Goal: Transaction & Acquisition: Purchase product/service

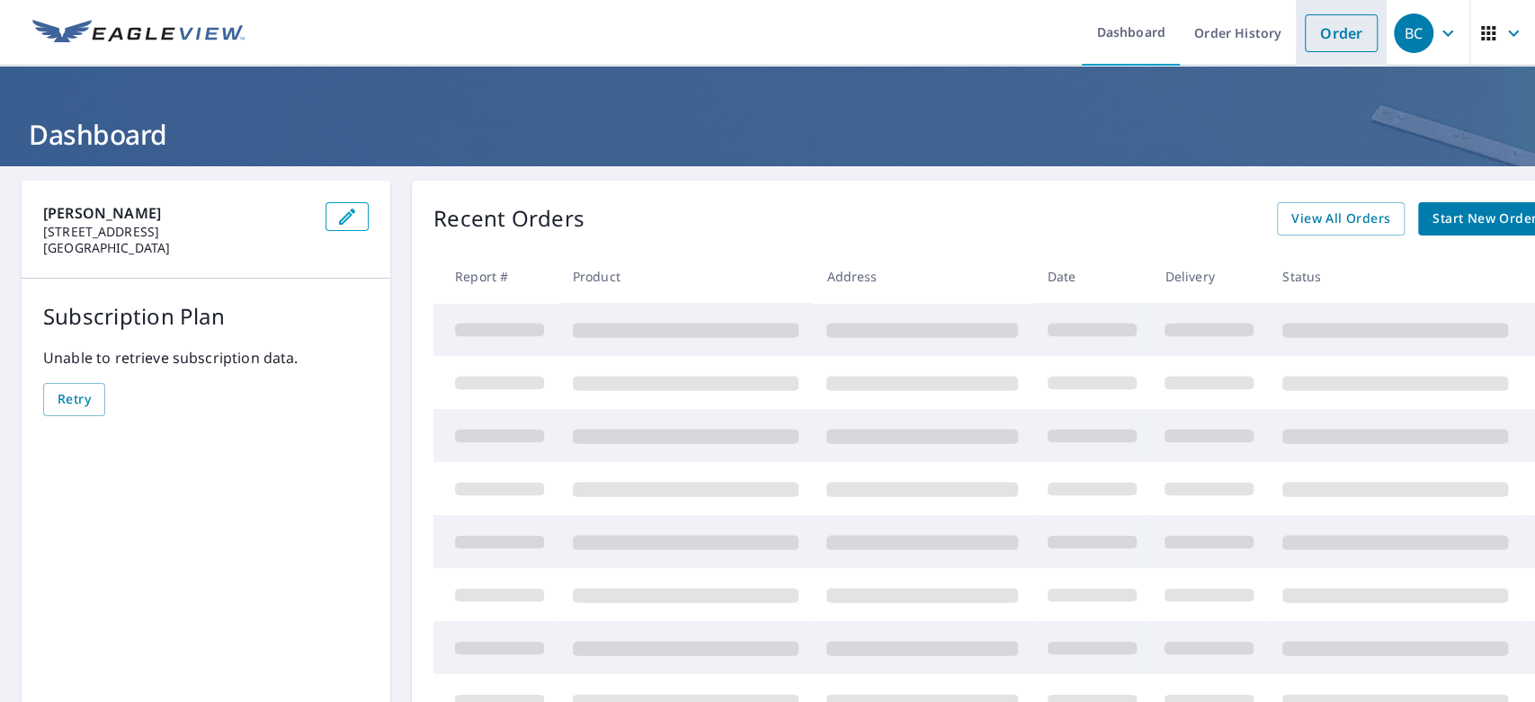
click at [1331, 33] on link "Order" at bounding box center [1341, 33] width 73 height 38
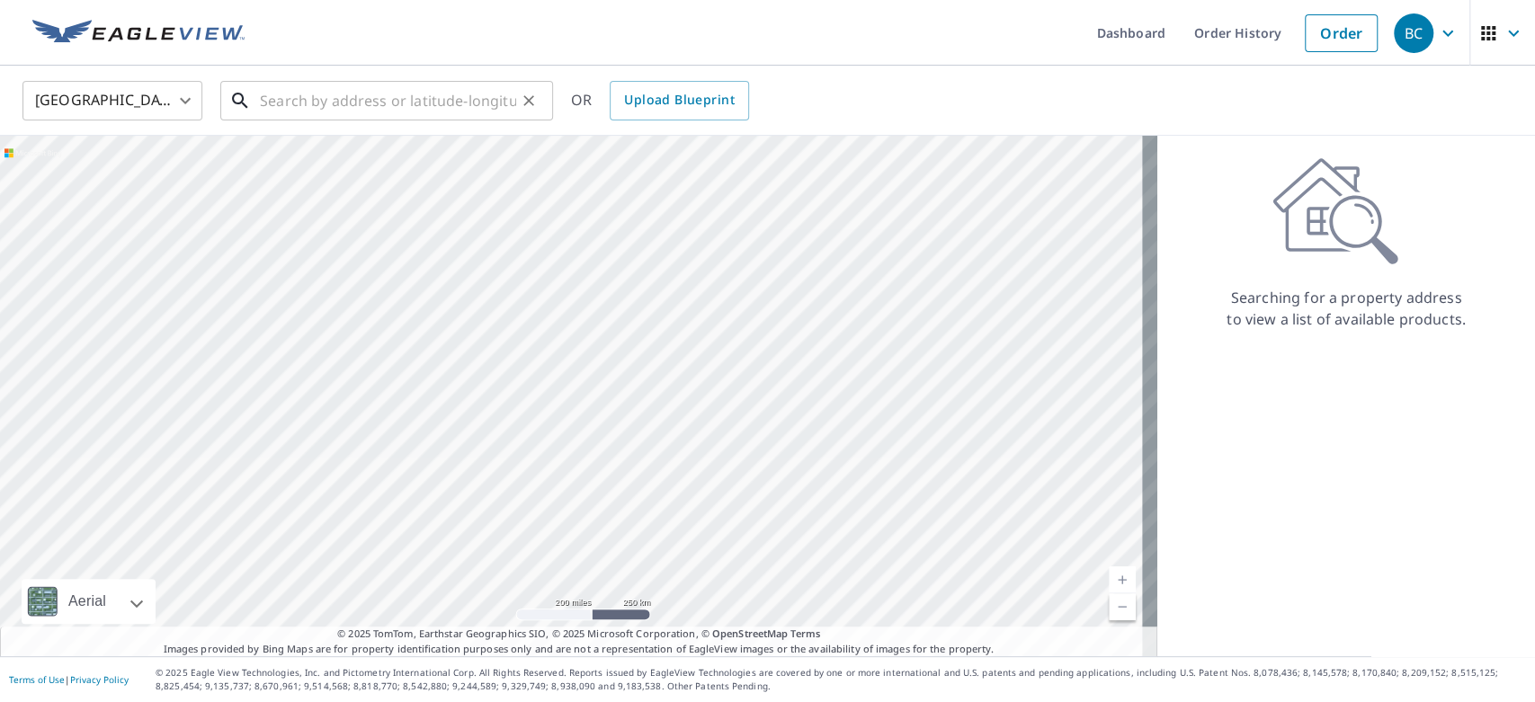
click at [405, 106] on input "text" at bounding box center [388, 101] width 256 height 50
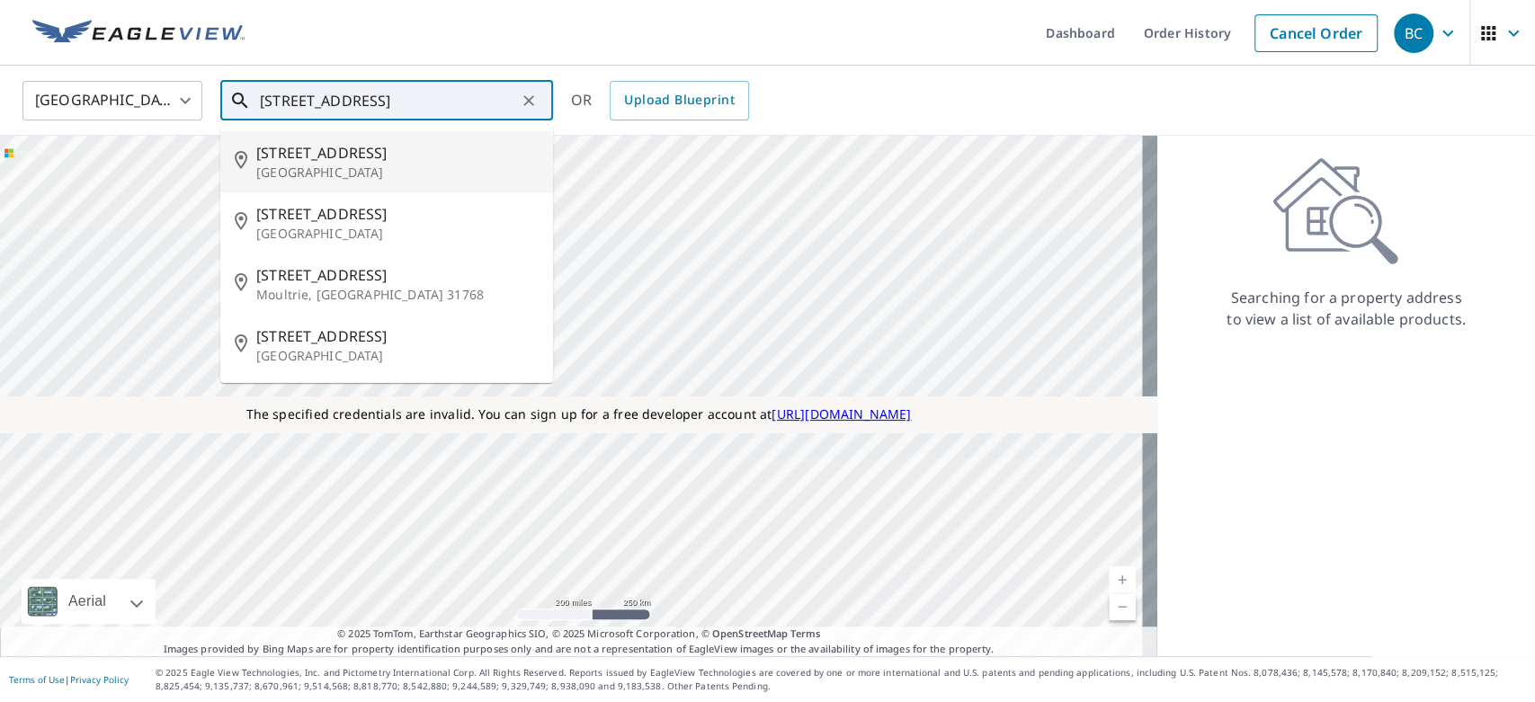
click at [285, 102] on input "[STREET_ADDRESS]" at bounding box center [388, 101] width 256 height 50
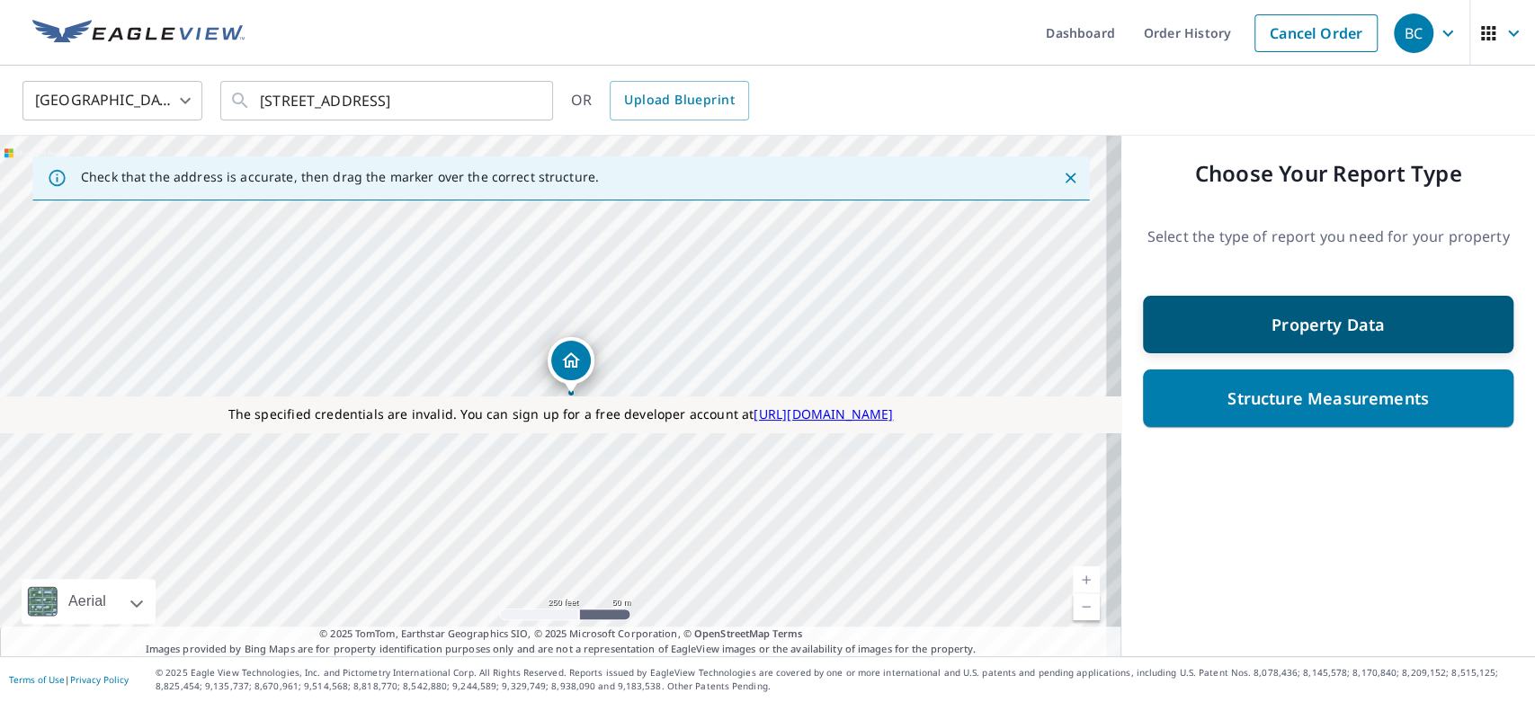
click at [1271, 329] on p "Property Data" at bounding box center [1327, 325] width 113 height 22
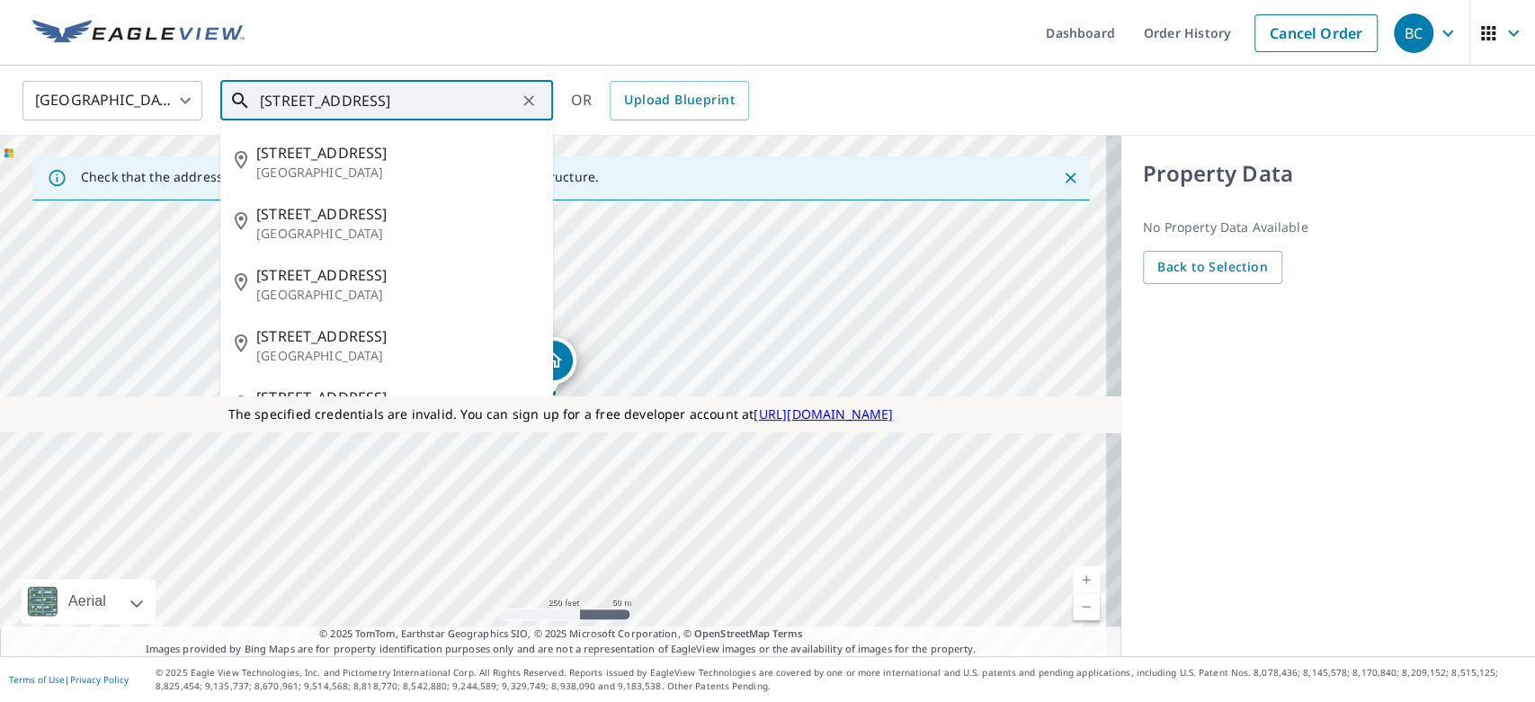
click at [385, 97] on input "[STREET_ADDRESS]" at bounding box center [388, 101] width 256 height 50
click at [374, 94] on input "[STREET_ADDRESS]" at bounding box center [388, 101] width 256 height 50
click at [318, 186] on li "[STREET_ADDRESS]" at bounding box center [386, 161] width 333 height 61
type input "[STREET_ADDRESS]"
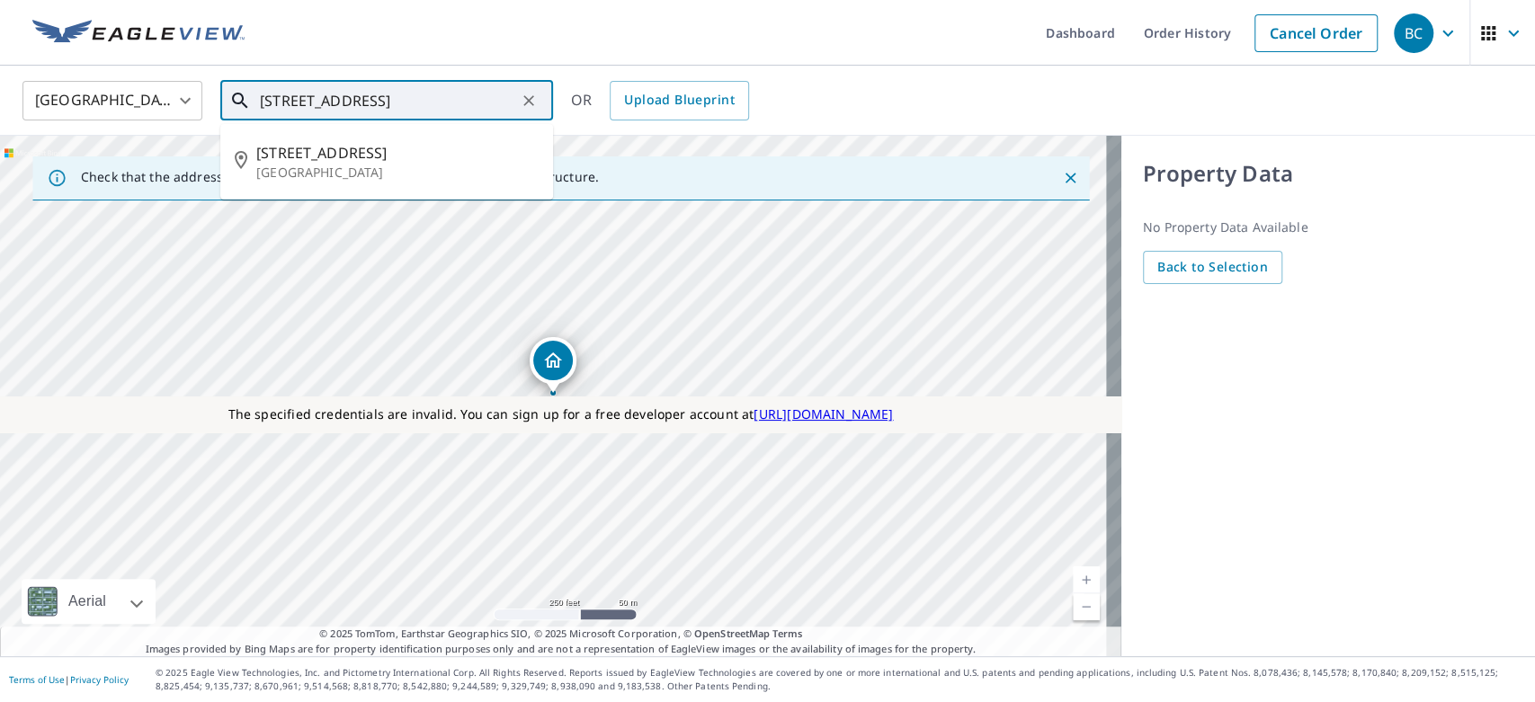
click at [430, 90] on input "[STREET_ADDRESS]" at bounding box center [388, 101] width 256 height 50
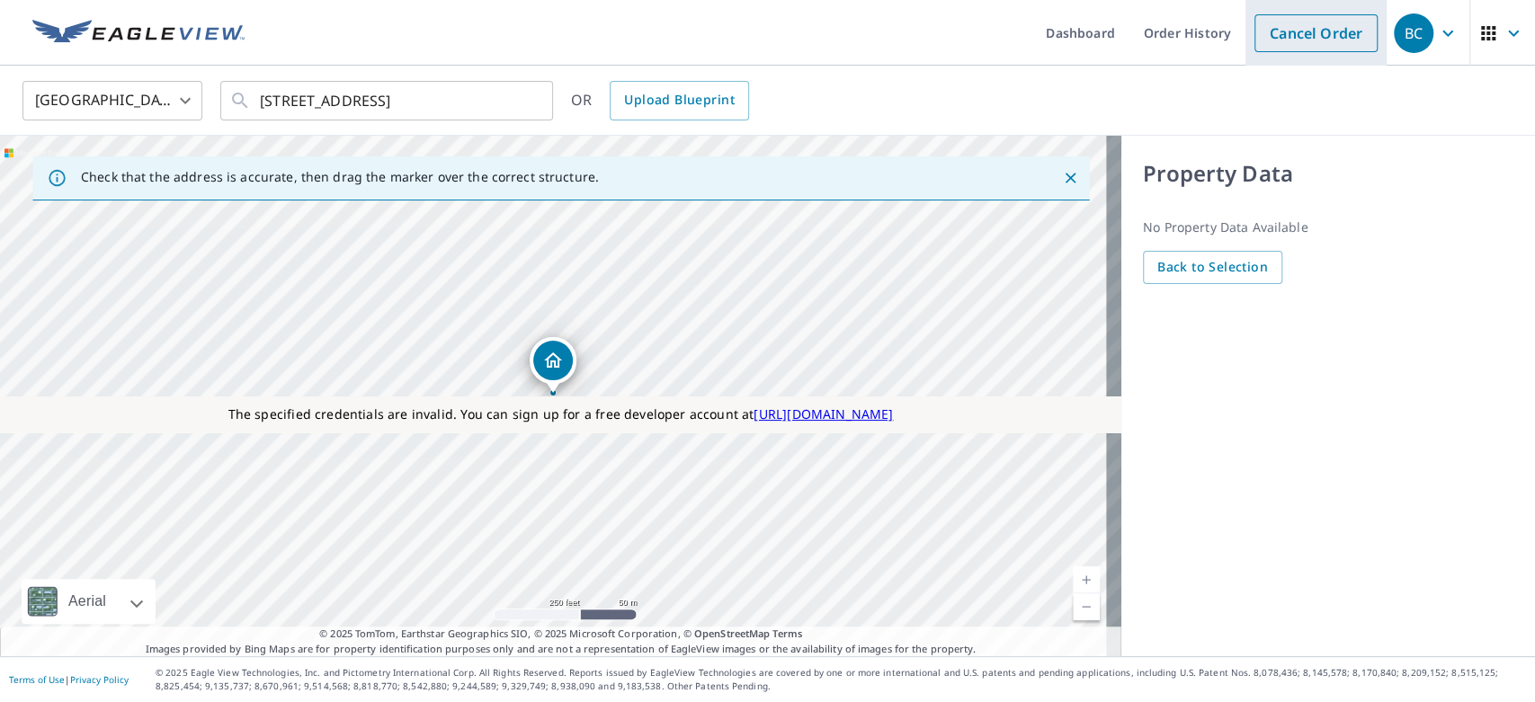
click at [1313, 29] on link "Cancel Order" at bounding box center [1315, 33] width 123 height 38
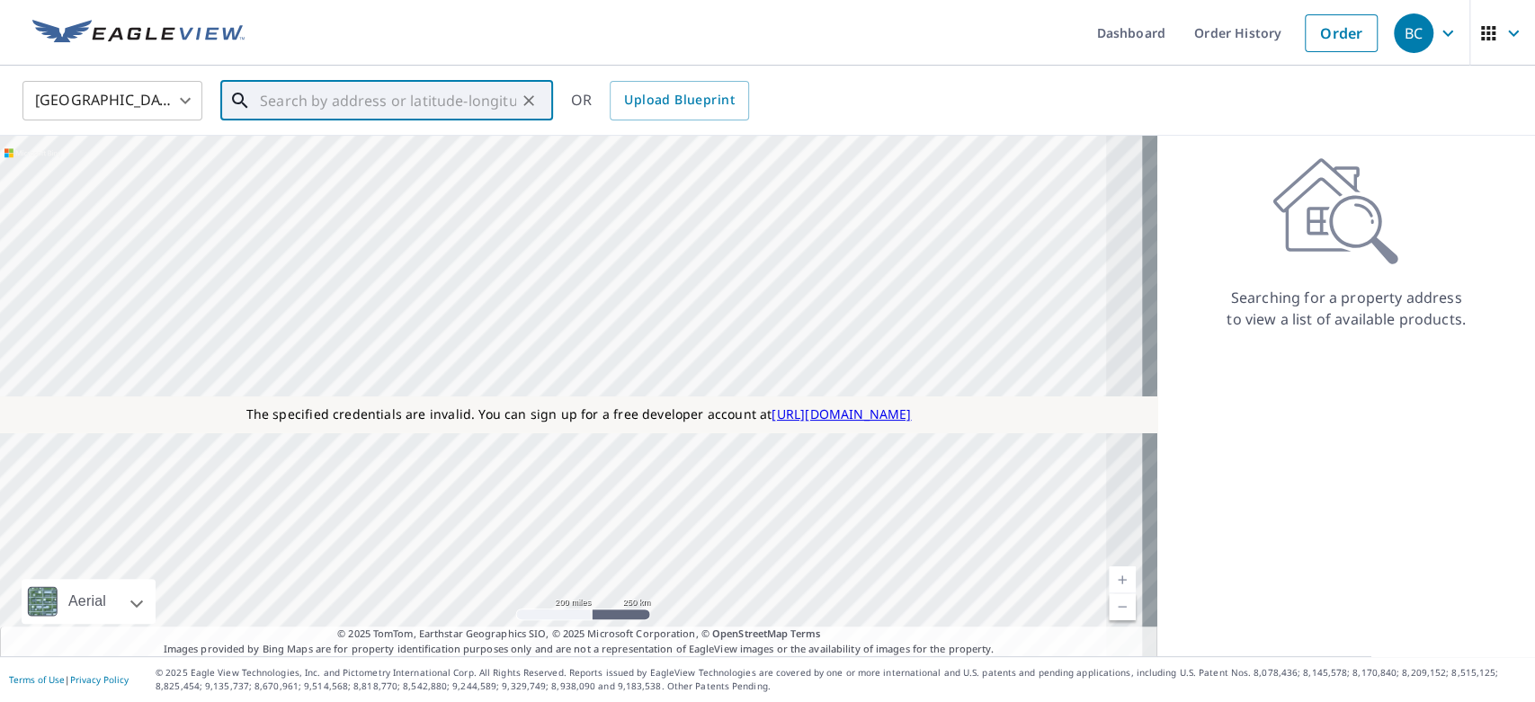
click at [434, 106] on input "text" at bounding box center [388, 101] width 256 height 50
paste input "[STREET_ADDRESS]"
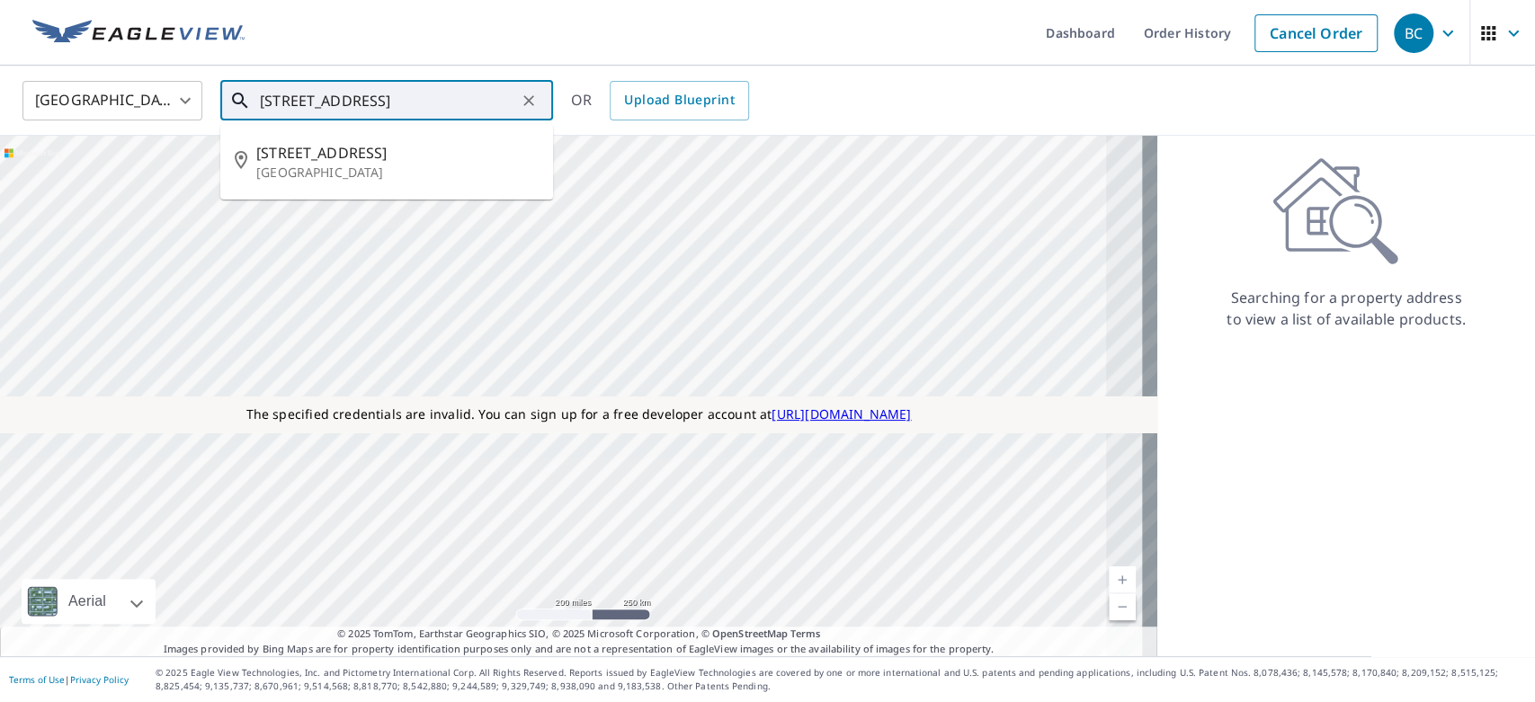
type input "[STREET_ADDRESS]"
click at [406, 177] on p "[GEOGRAPHIC_DATA]" at bounding box center [397, 173] width 282 height 18
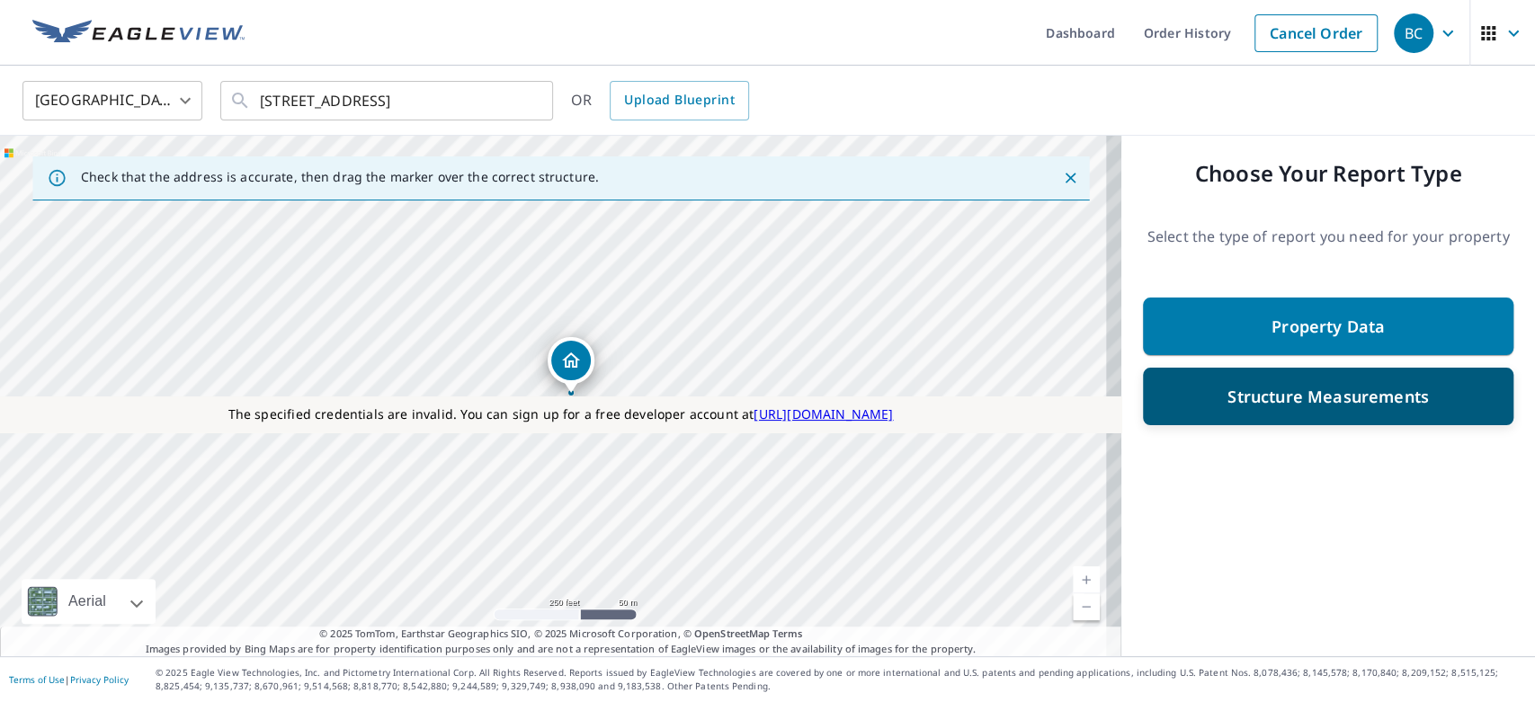
click at [1273, 404] on p "Structure Measurements" at bounding box center [1327, 397] width 201 height 22
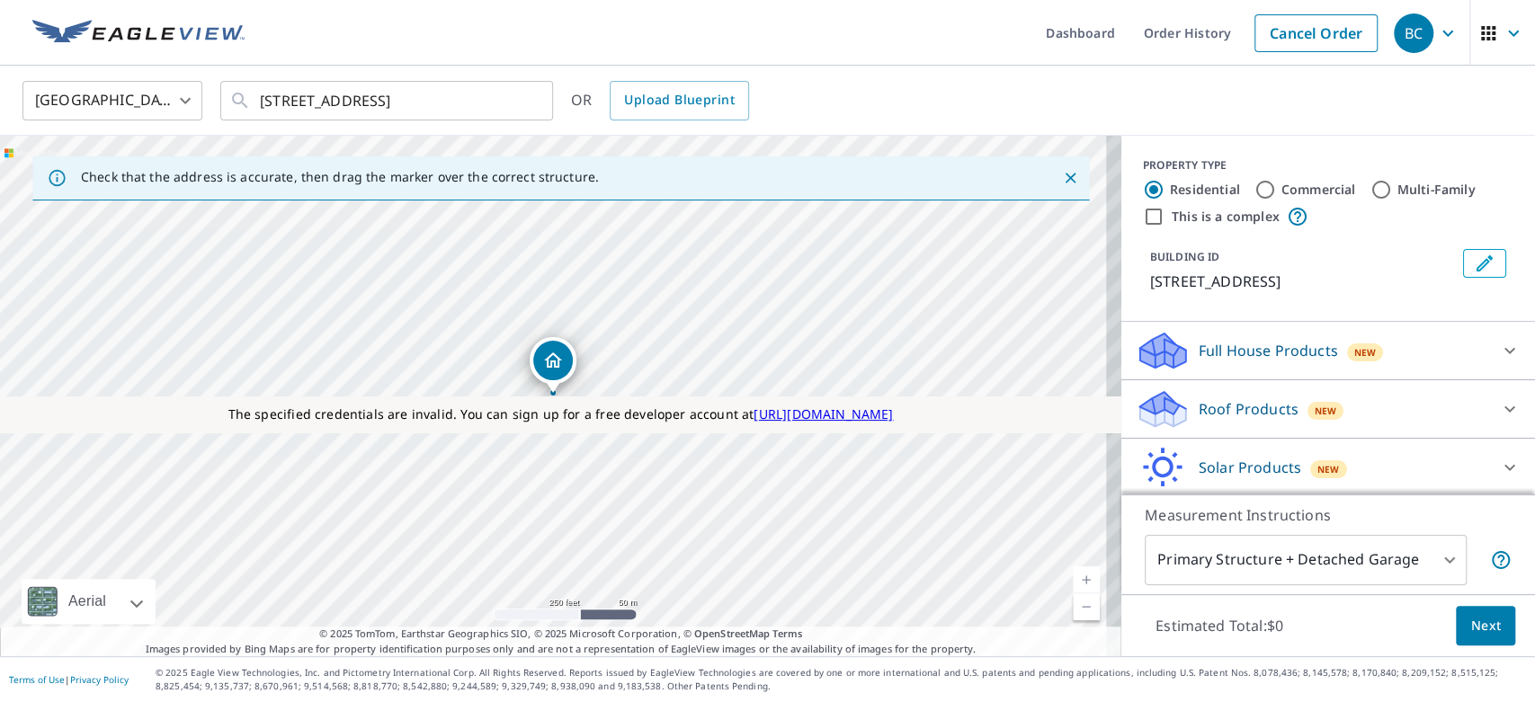
scroll to position [119, 0]
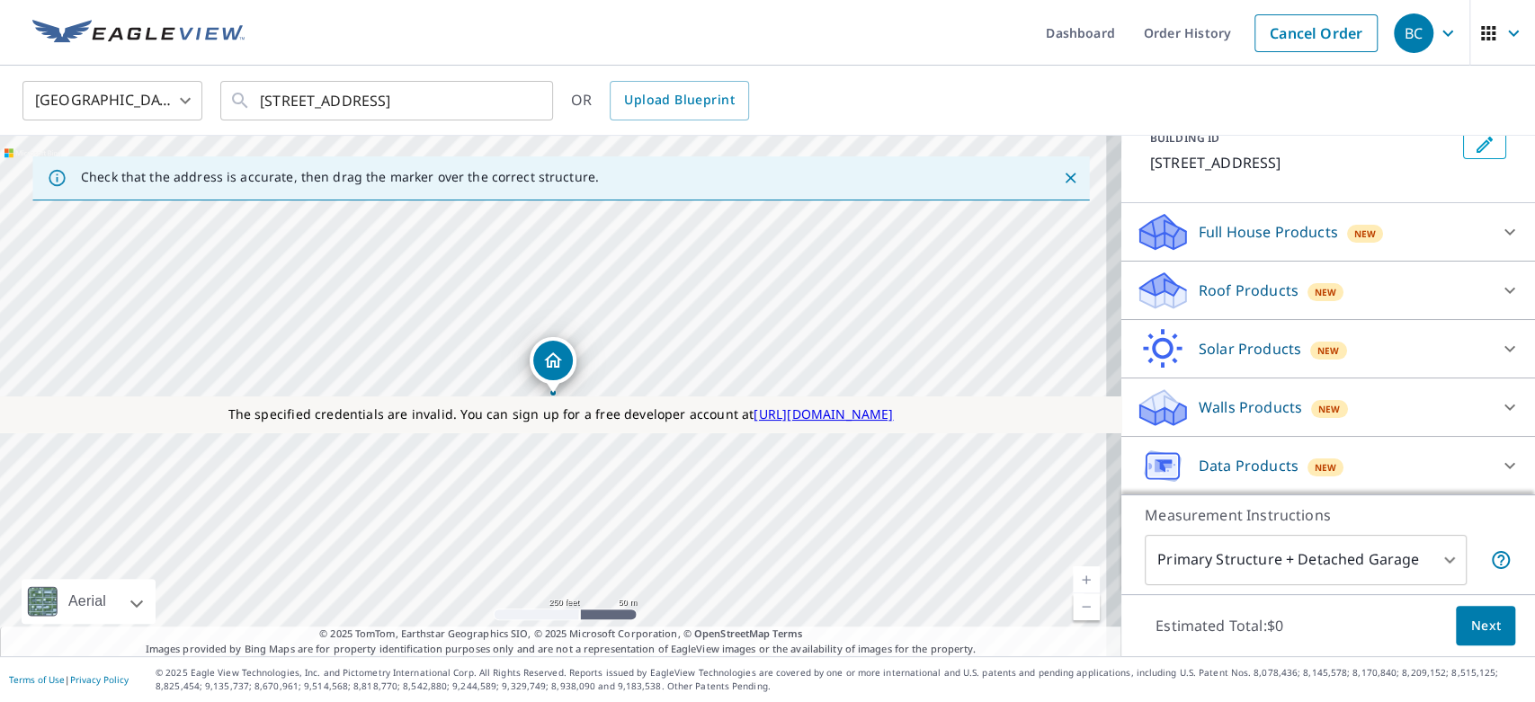
click at [1263, 455] on p "Data Products" at bounding box center [1248, 466] width 100 height 22
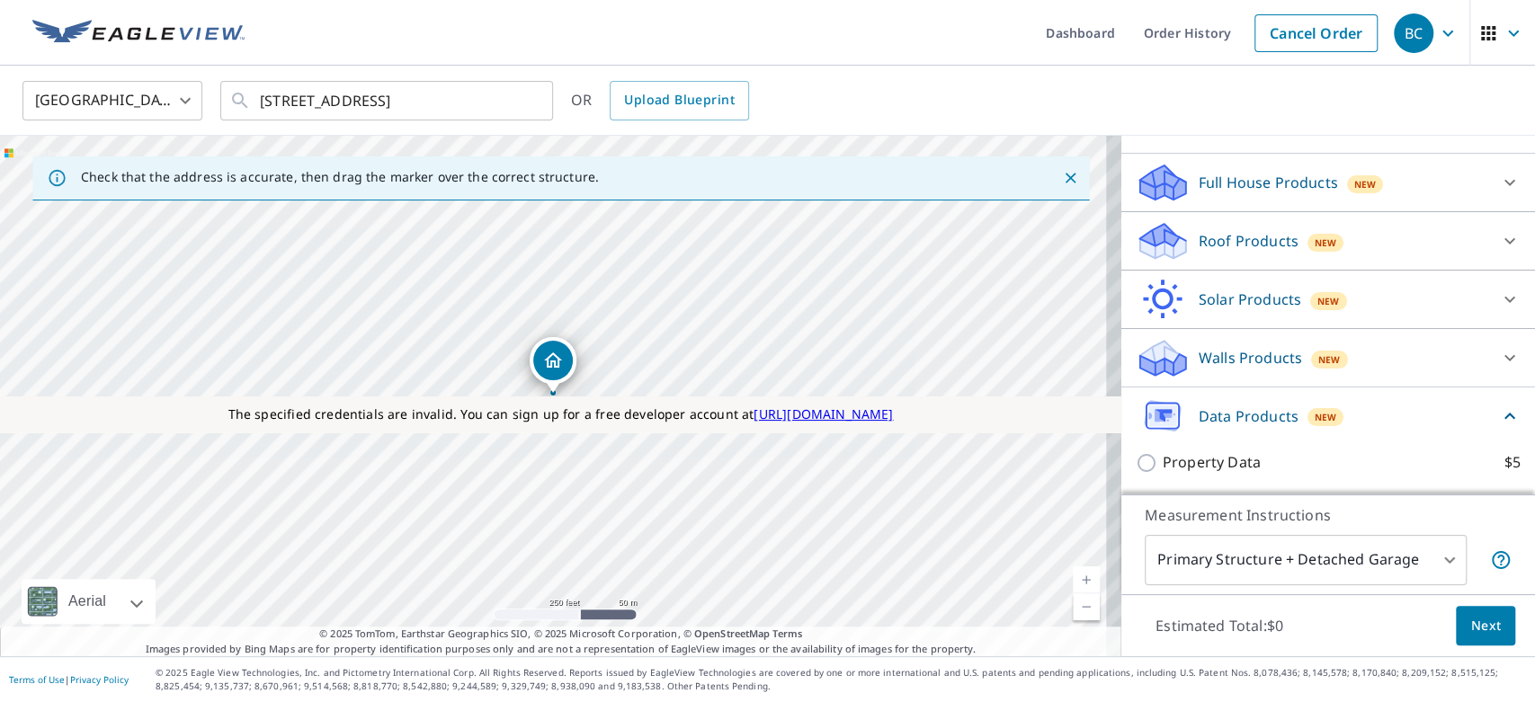
click at [1201, 468] on p "Property Data" at bounding box center [1211, 462] width 98 height 22
click at [1162, 468] on input "Property Data $5" at bounding box center [1148, 463] width 27 height 22
checkbox input "true"
type input "5"
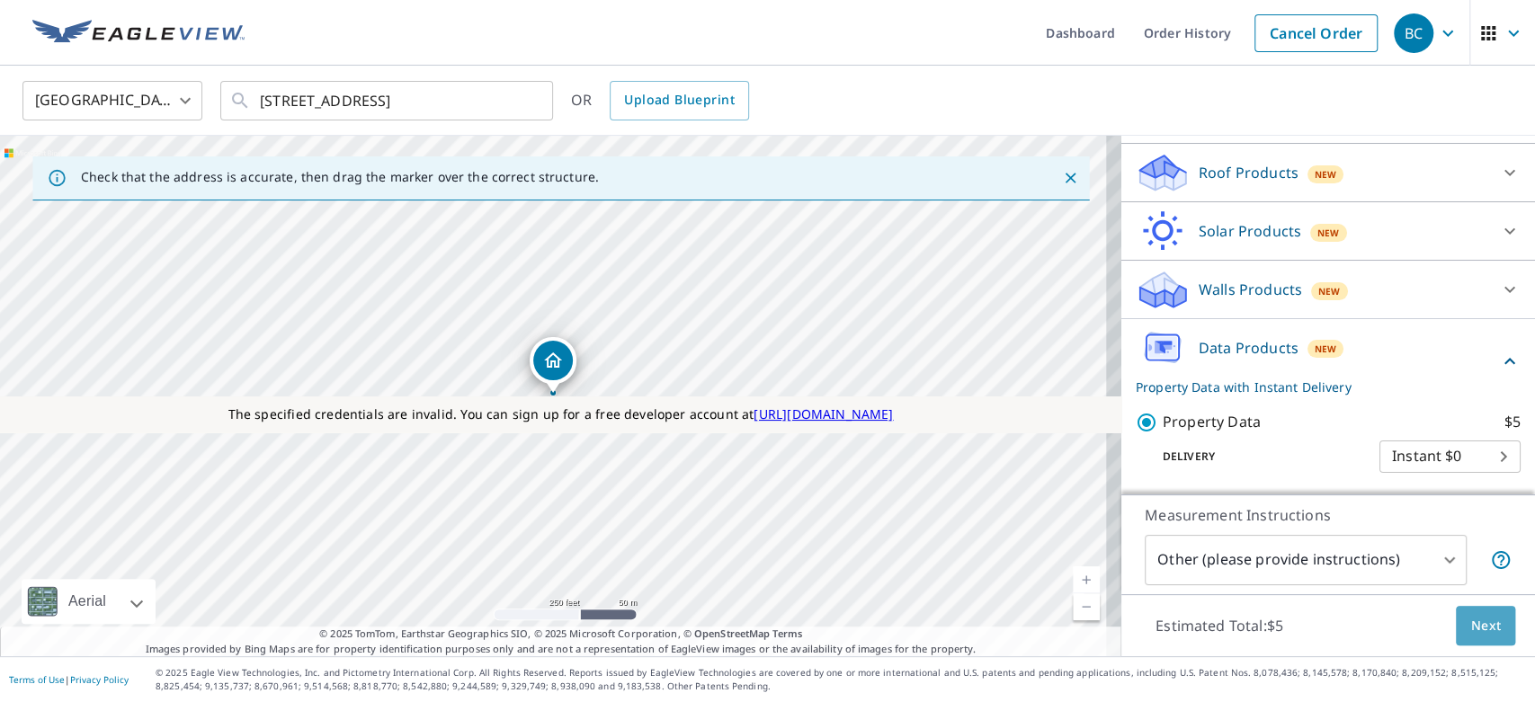
click at [1470, 628] on span "Next" at bounding box center [1485, 626] width 31 height 22
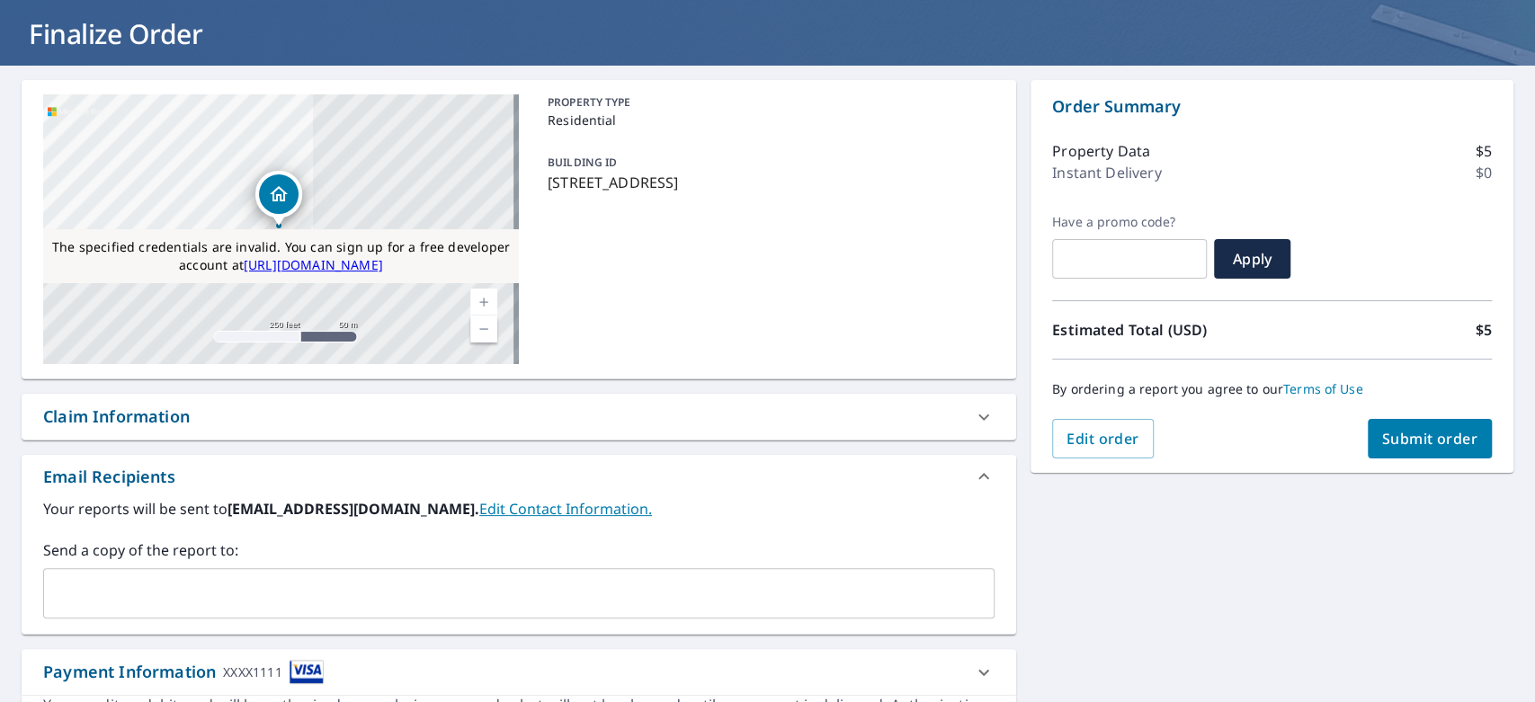
scroll to position [98, 0]
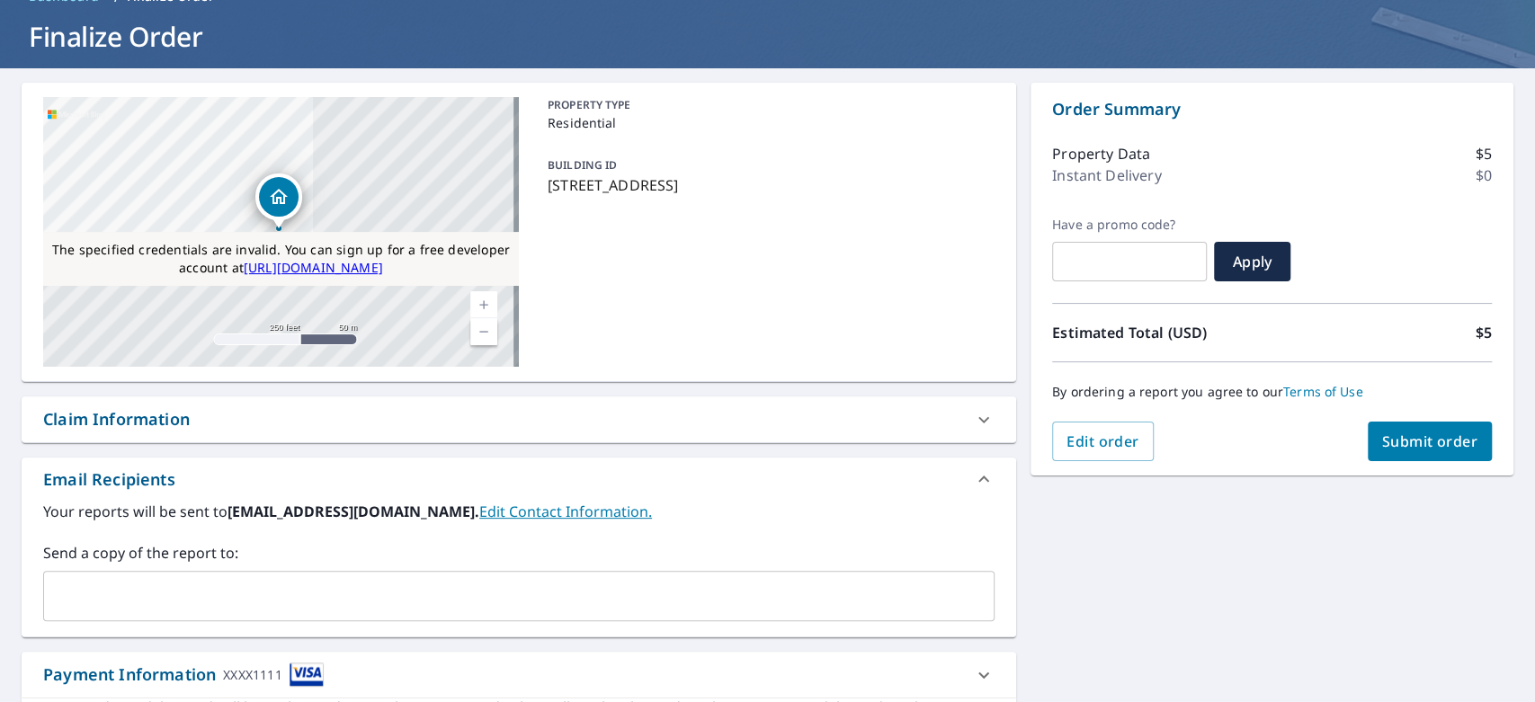
click at [784, 183] on p "[STREET_ADDRESS]" at bounding box center [768, 185] width 440 height 22
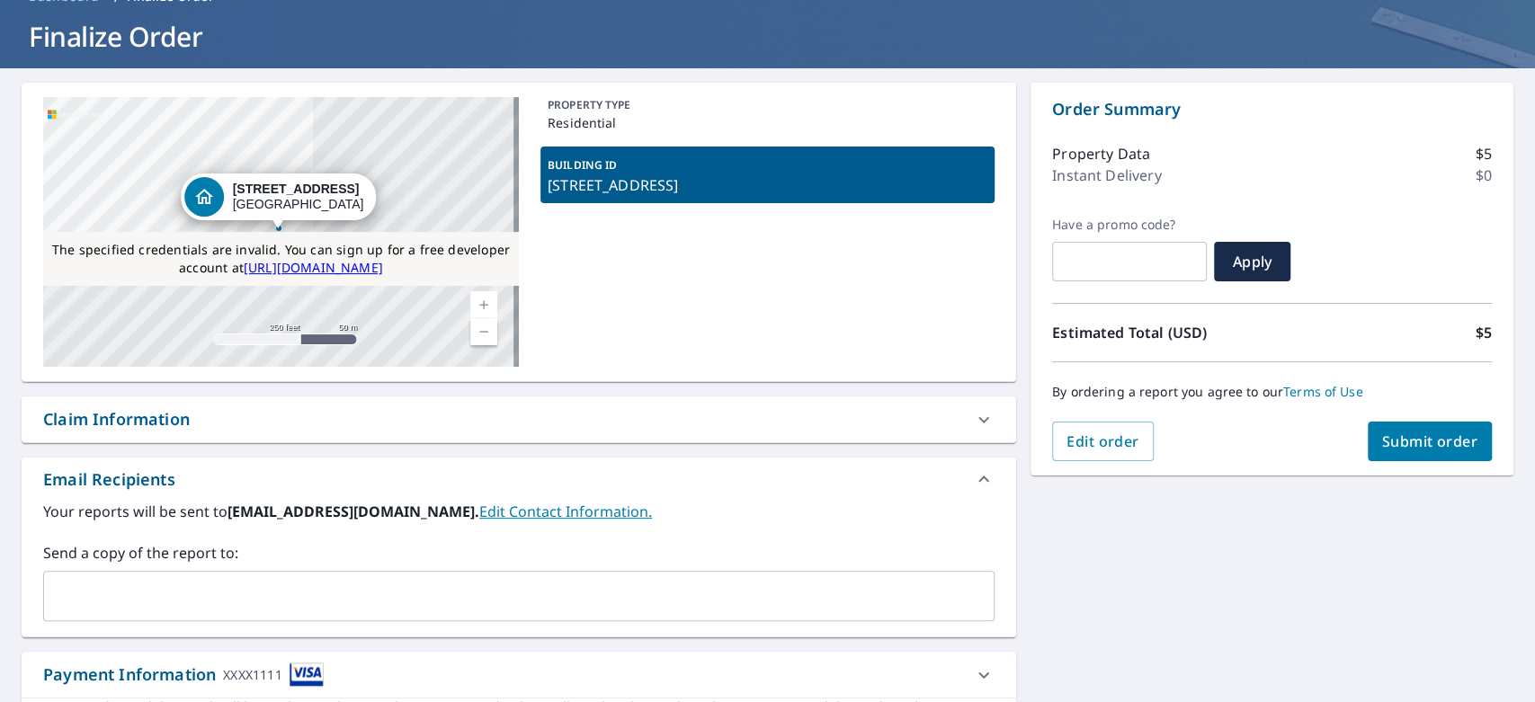
click at [792, 277] on div "PROPERTY TYPE Residential BUILDING ID [STREET_ADDRESS]" at bounding box center [767, 232] width 454 height 270
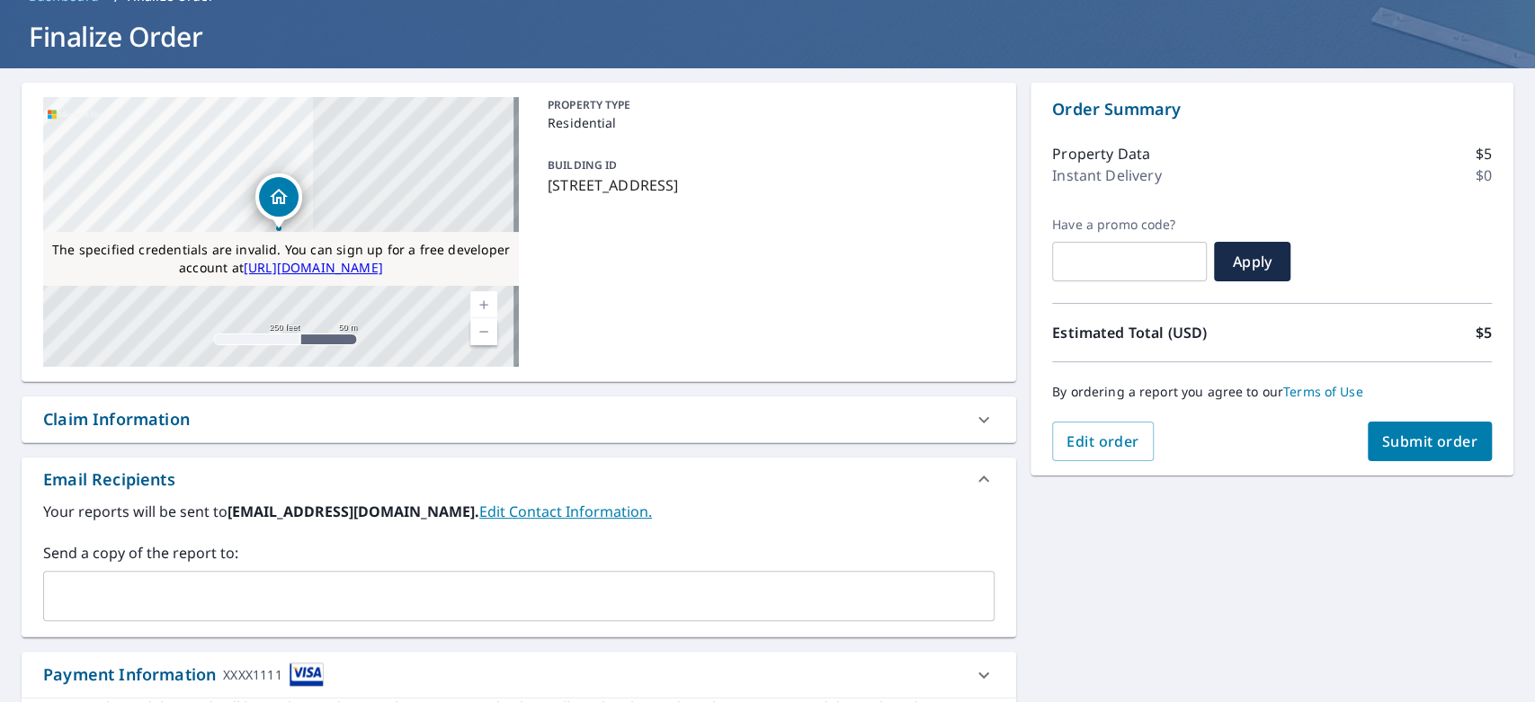
drag, startPoint x: 785, startPoint y: 178, endPoint x: 533, endPoint y: 207, distance: 253.4
click at [533, 207] on div "The specified credentials are invalid. You can sign up for a free developer acc…" at bounding box center [519, 232] width 994 height 299
copy p "[STREET_ADDRESS]"
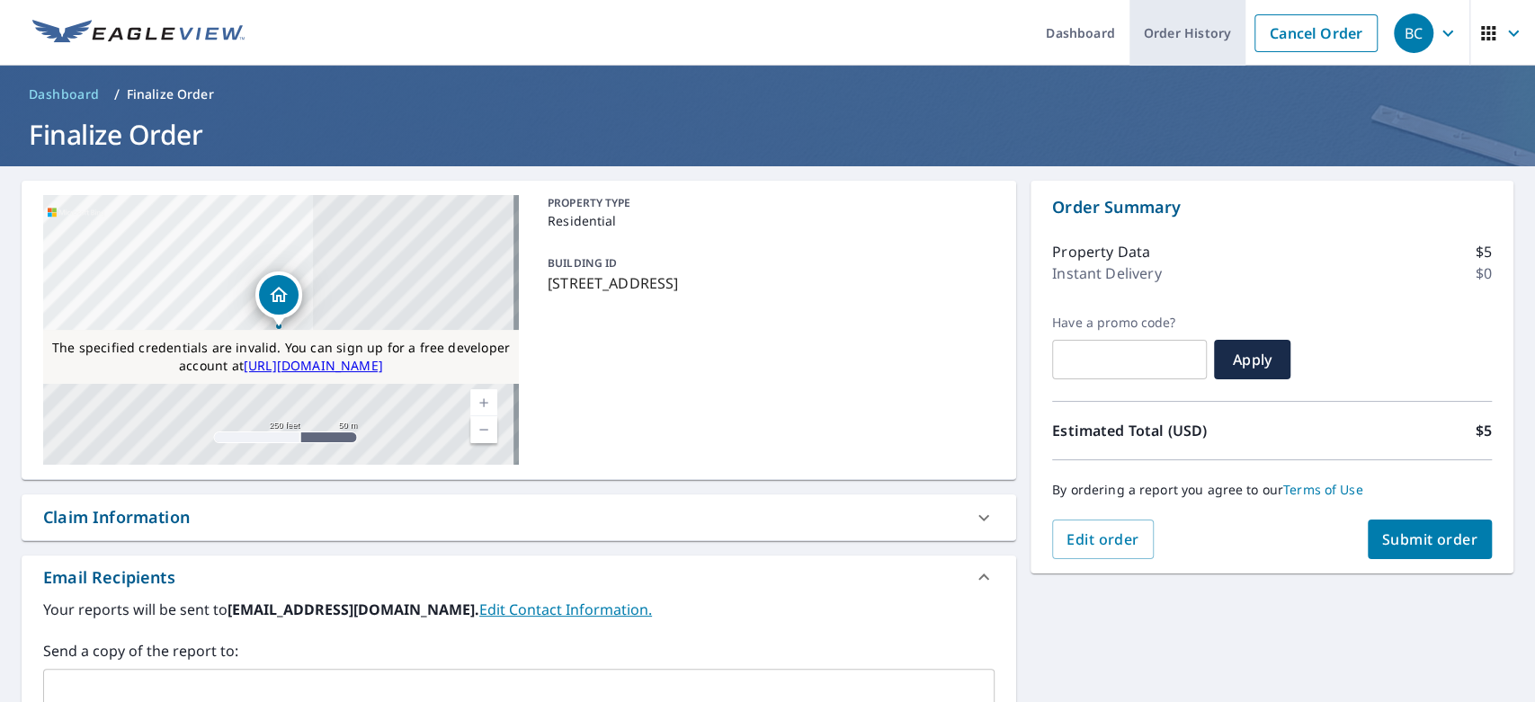
click at [1174, 41] on link "Order History" at bounding box center [1187, 33] width 116 height 66
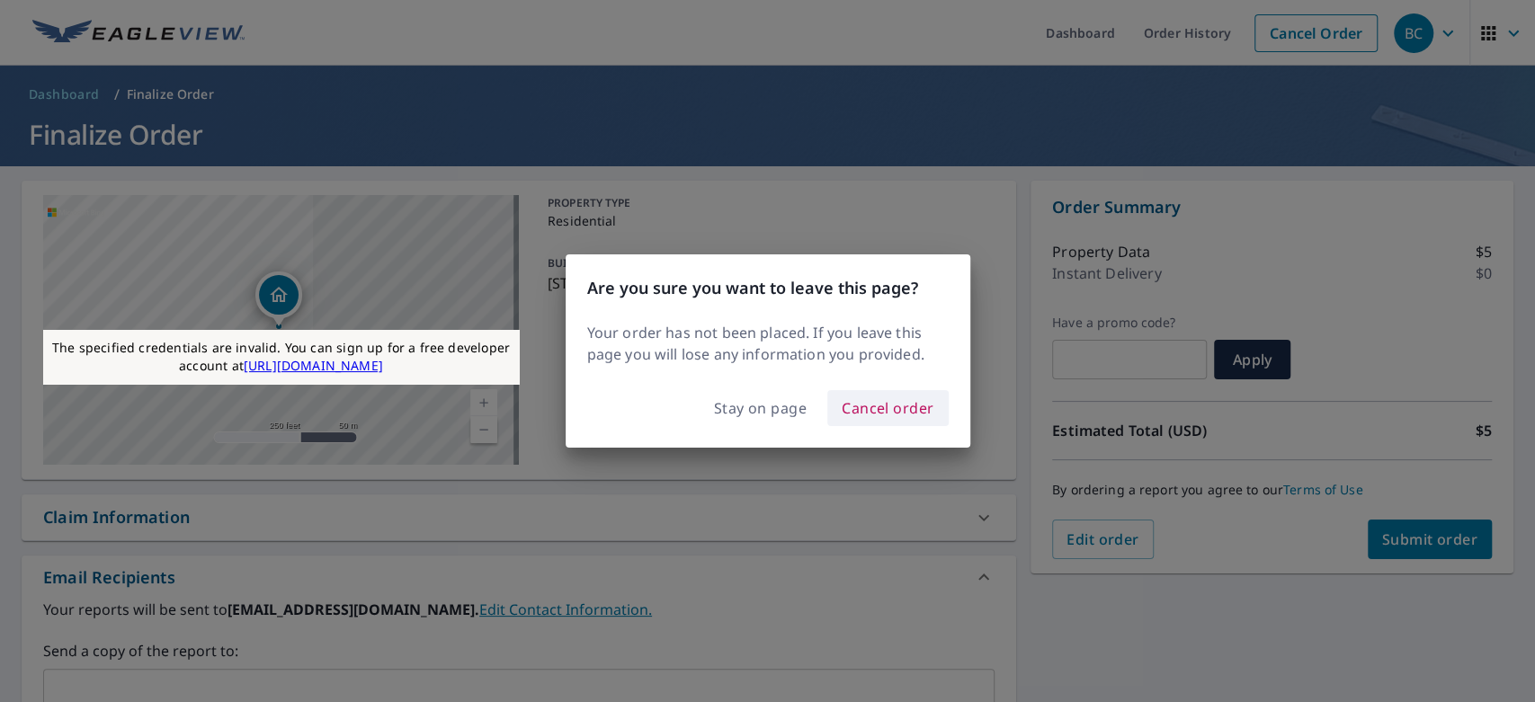
click at [868, 405] on span "Cancel order" at bounding box center [888, 408] width 93 height 25
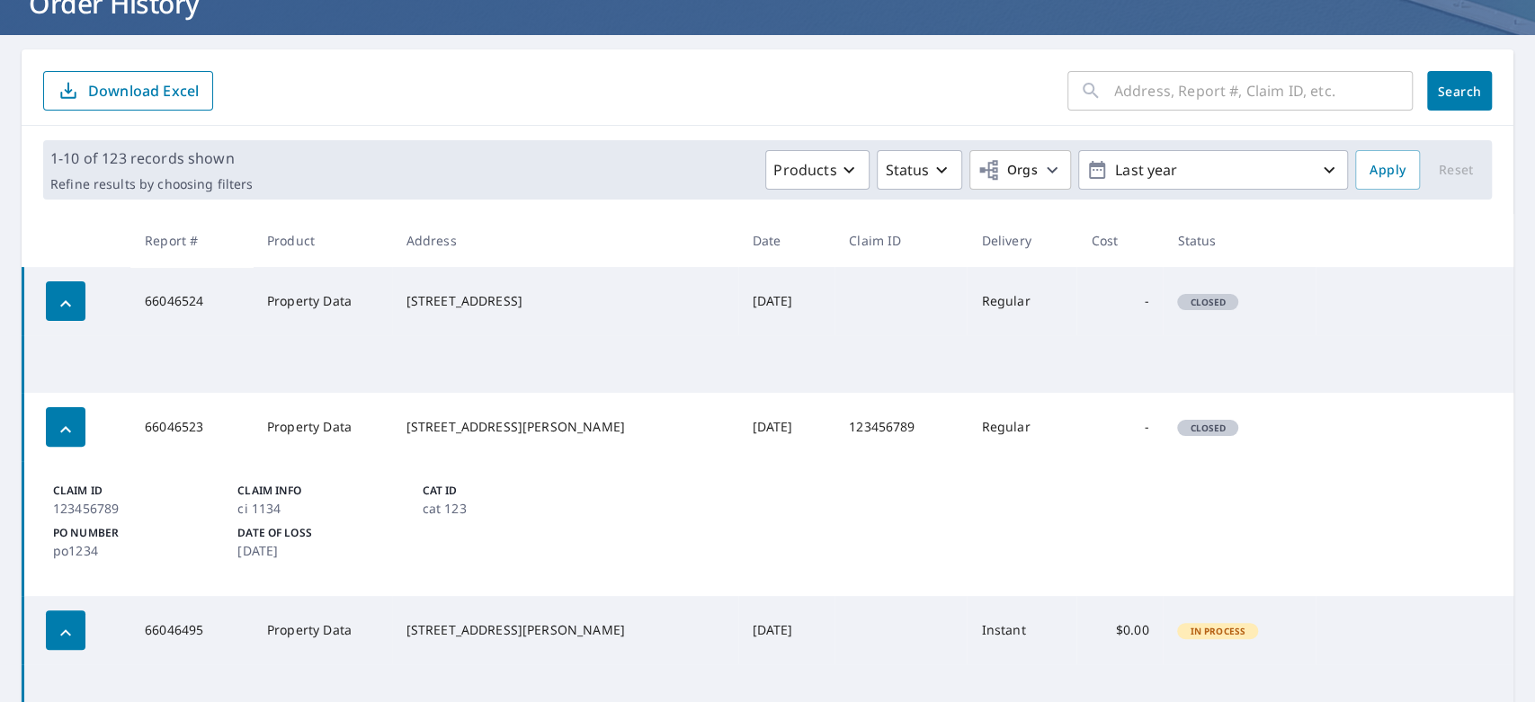
scroll to position [132, 0]
click at [62, 304] on icon "button" at bounding box center [66, 303] width 22 height 22
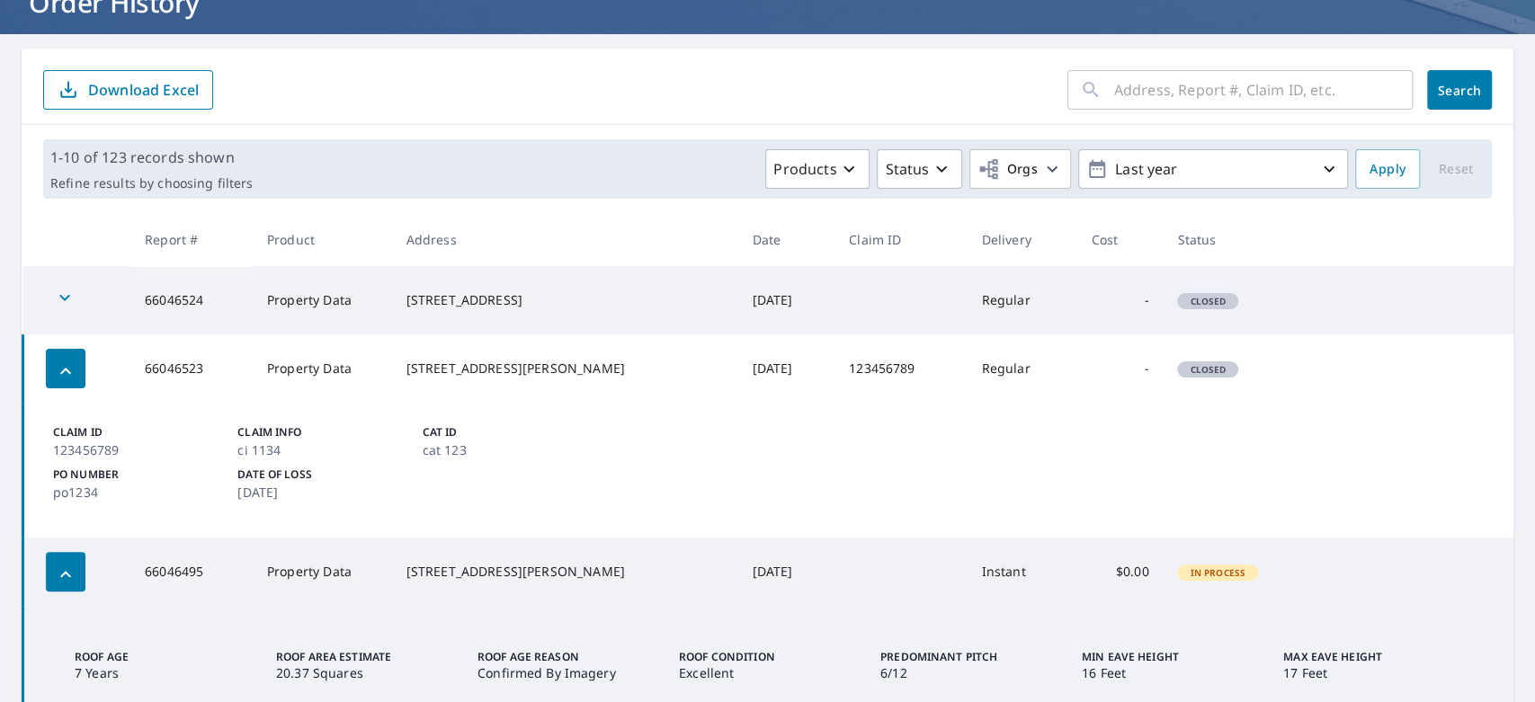
click at [62, 304] on icon "button" at bounding box center [65, 298] width 22 height 22
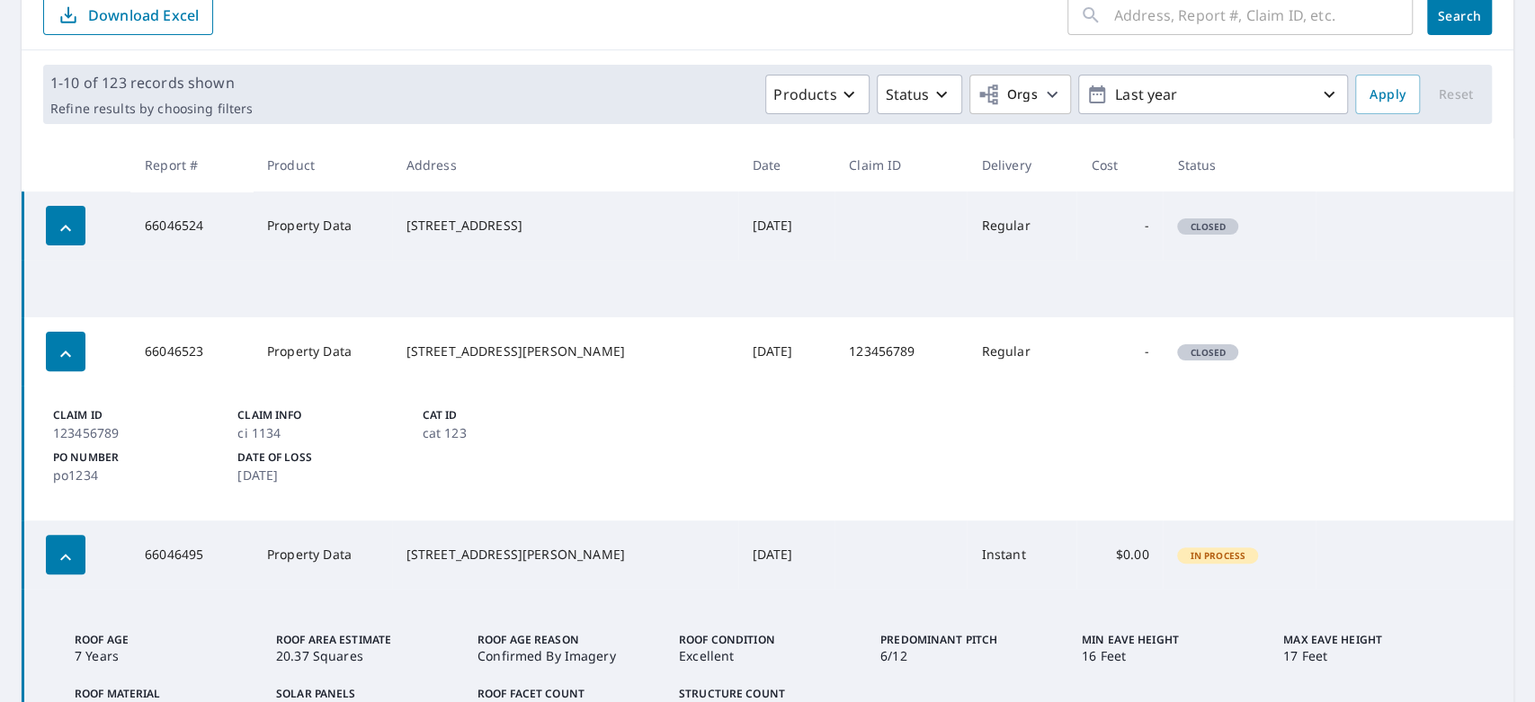
scroll to position [0, 0]
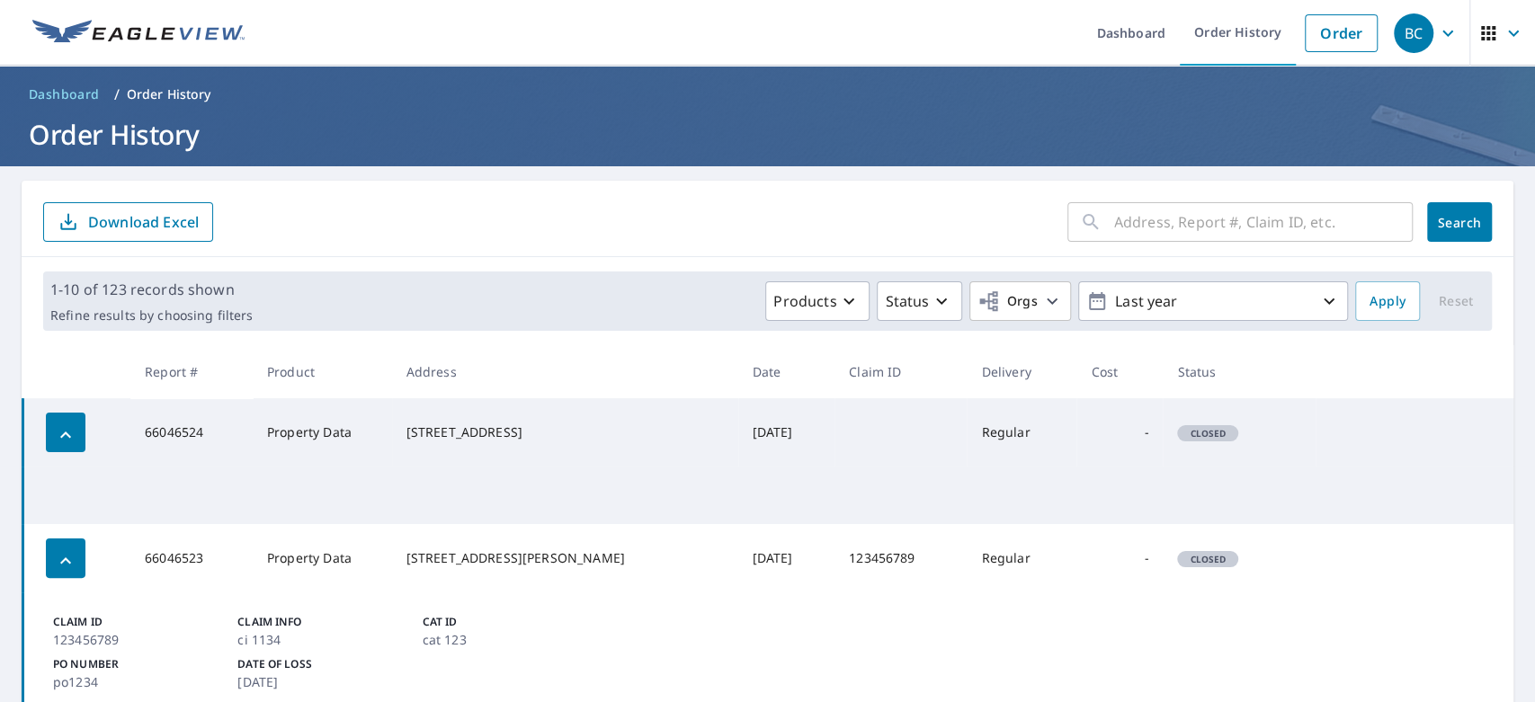
drag, startPoint x: 561, startPoint y: 444, endPoint x: 435, endPoint y: 420, distance: 128.2
click at [435, 423] on div "[STREET_ADDRESS]" at bounding box center [564, 432] width 317 height 18
copy div "[STREET_ADDRESS]"
click at [1322, 33] on link "Order" at bounding box center [1341, 33] width 73 height 38
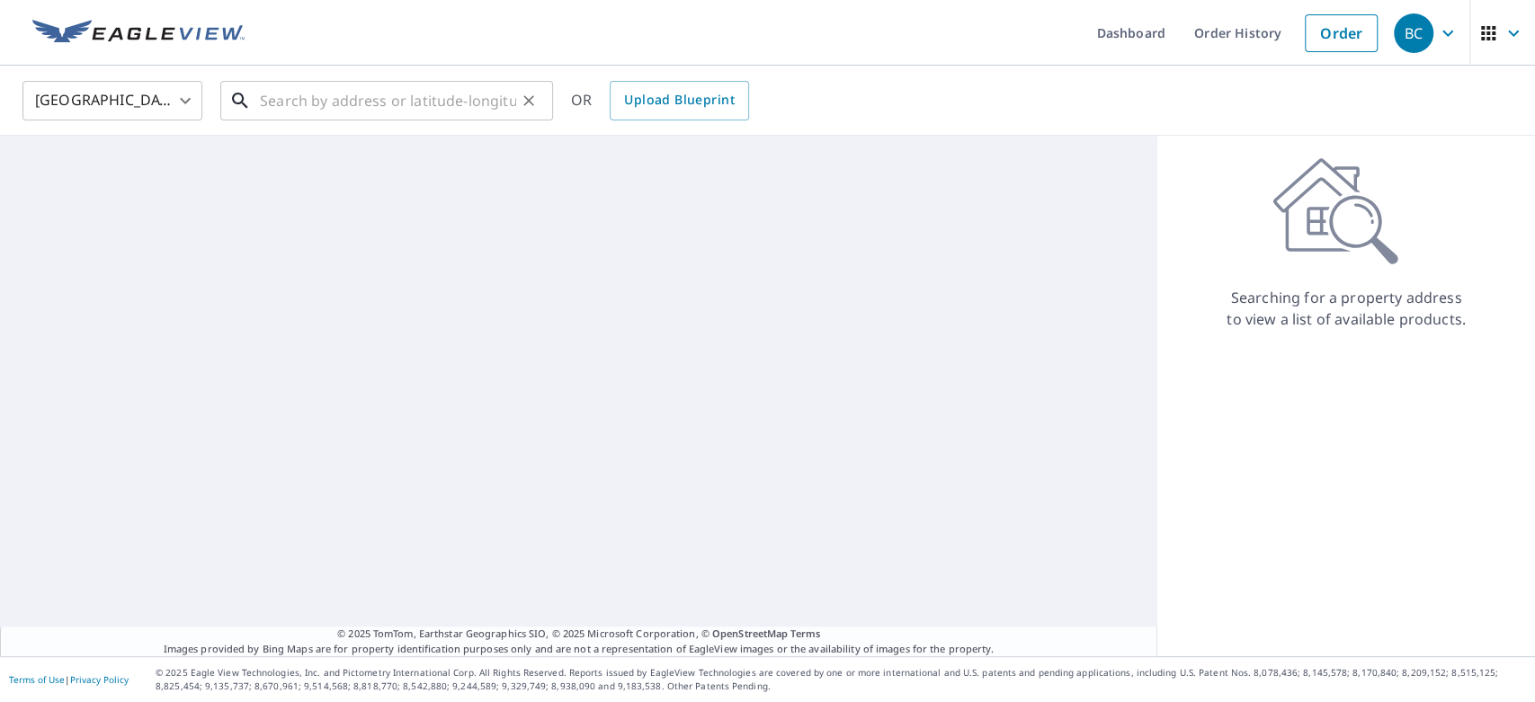
click at [436, 100] on input "text" at bounding box center [388, 101] width 256 height 50
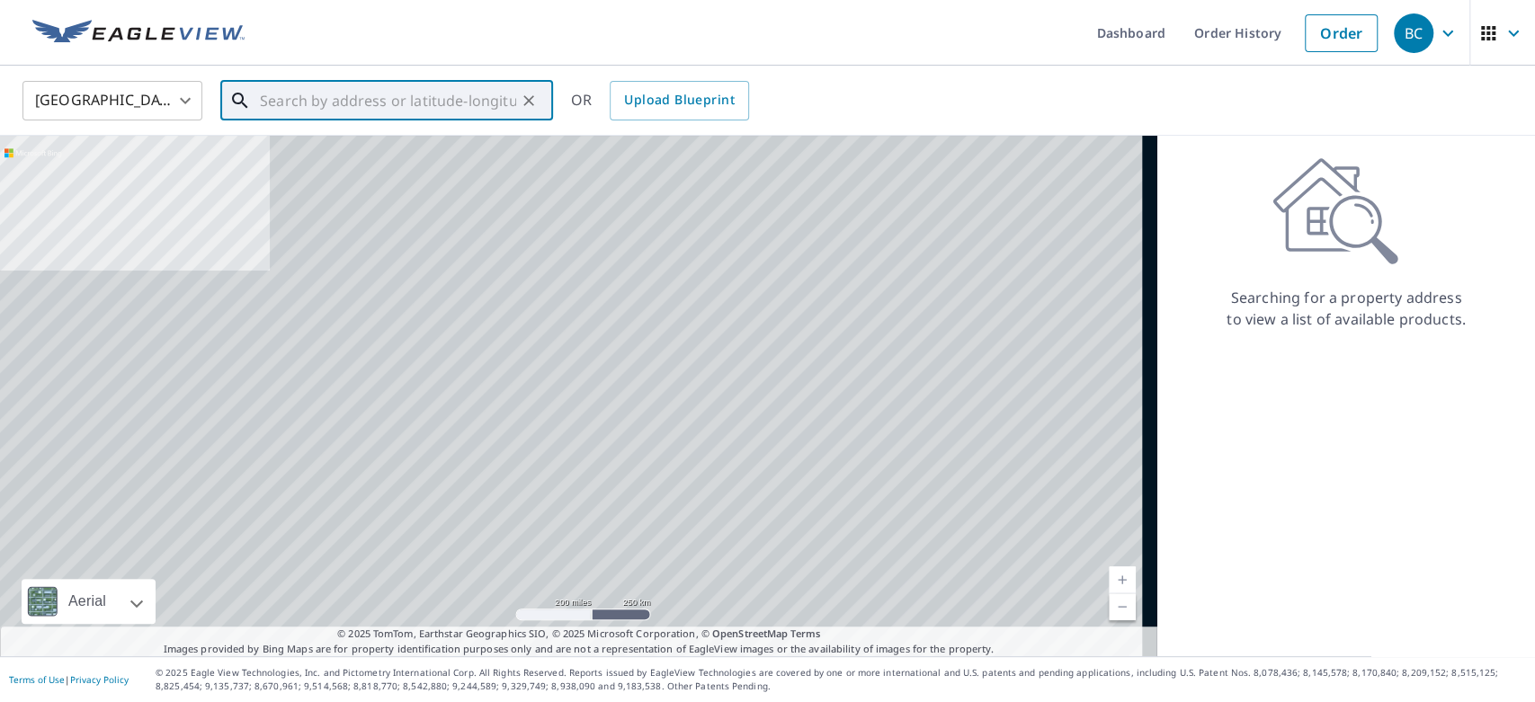
paste input "[STREET_ADDRESS]"
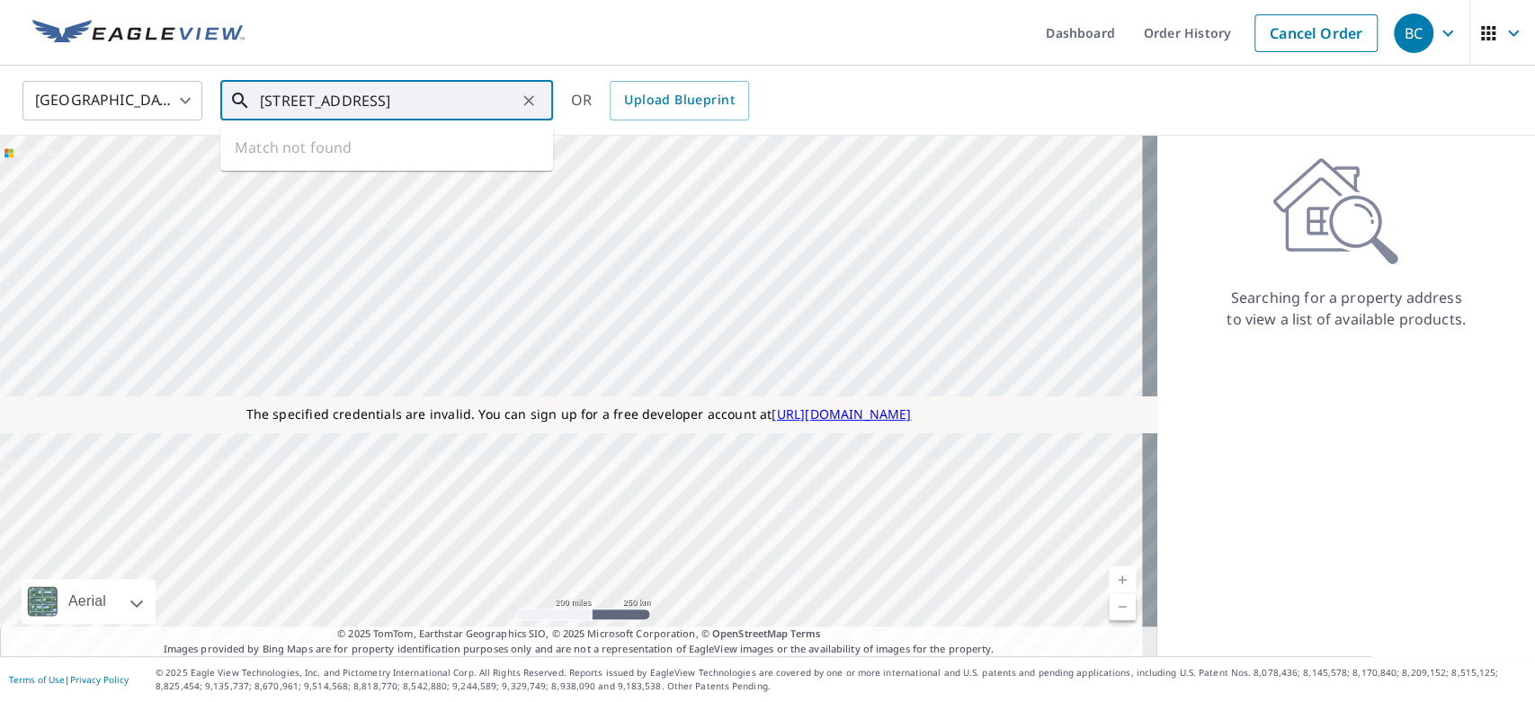
type input "[STREET_ADDRESS]"
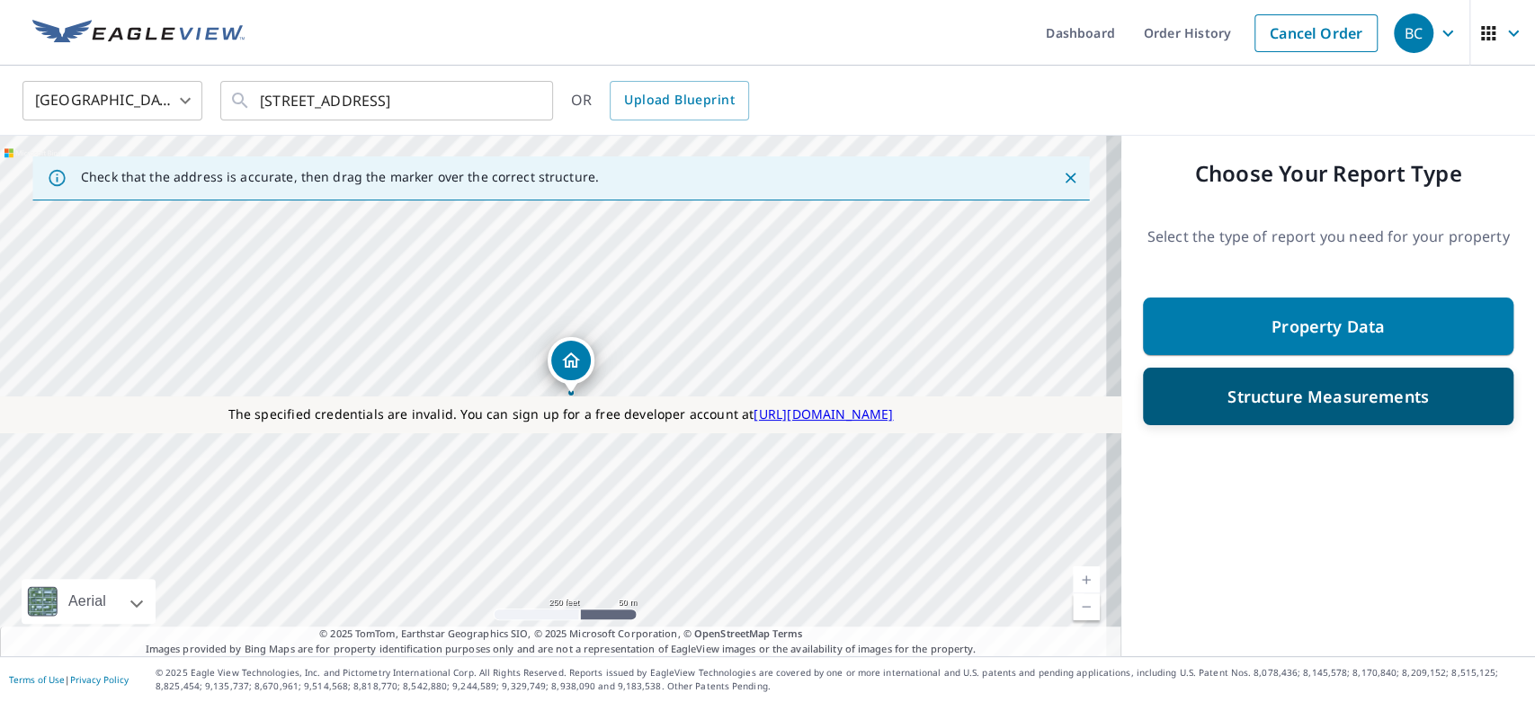
click at [1250, 403] on p "Structure Measurements" at bounding box center [1327, 397] width 201 height 22
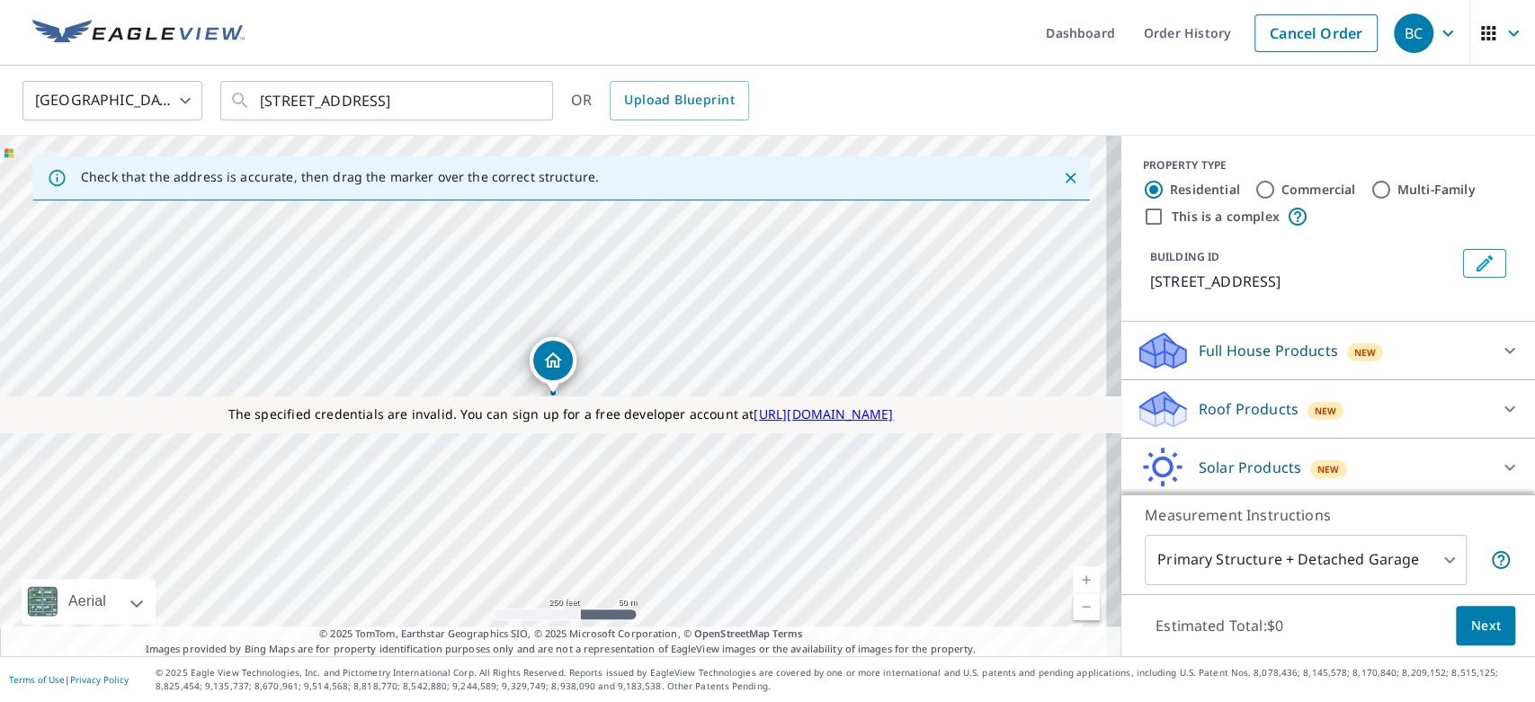
scroll to position [119, 0]
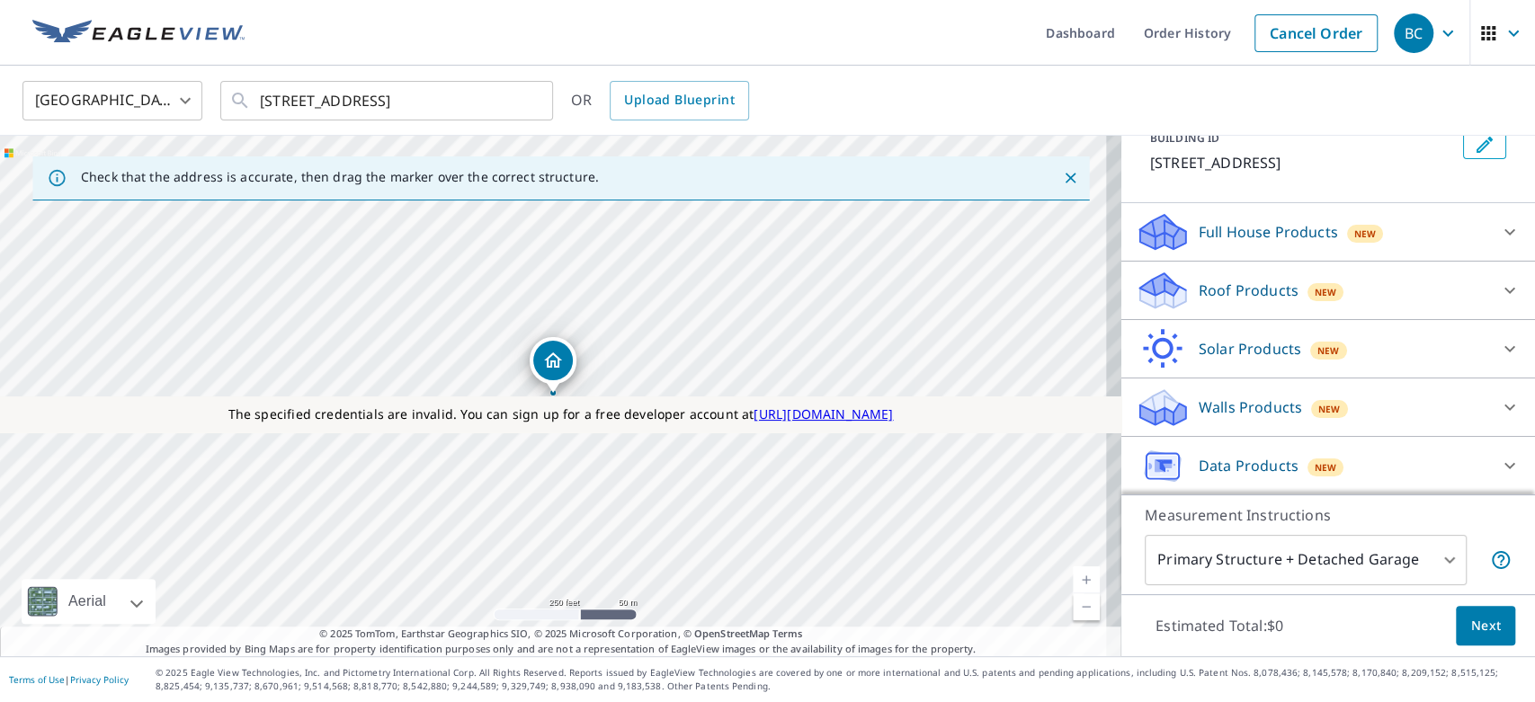
click at [1283, 458] on div "Data Products New" at bounding box center [1311, 466] width 352 height 42
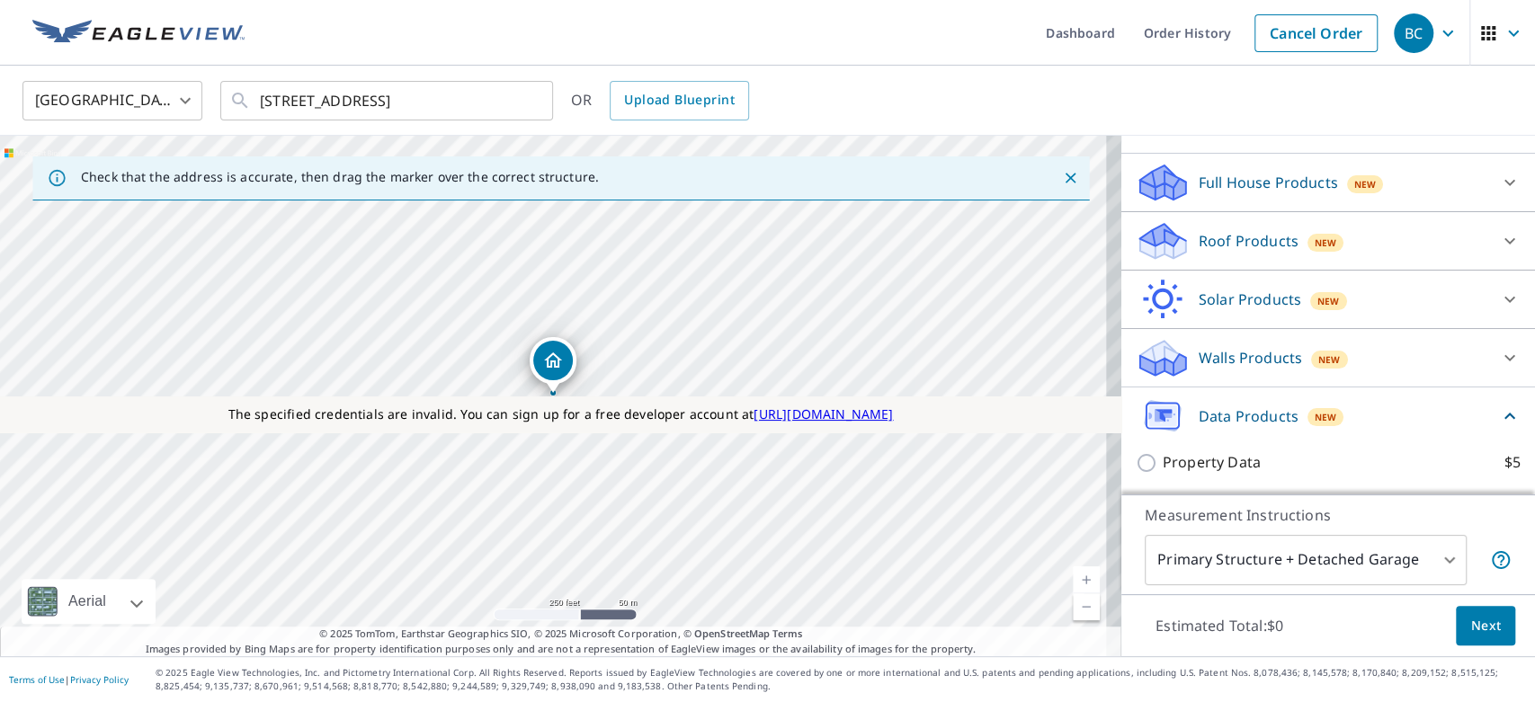
click at [1225, 462] on p "Property Data" at bounding box center [1211, 462] width 98 height 22
click at [1162, 462] on input "Property Data $5" at bounding box center [1148, 463] width 27 height 22
checkbox input "true"
type input "5"
click at [1474, 631] on span "Next" at bounding box center [1485, 626] width 31 height 22
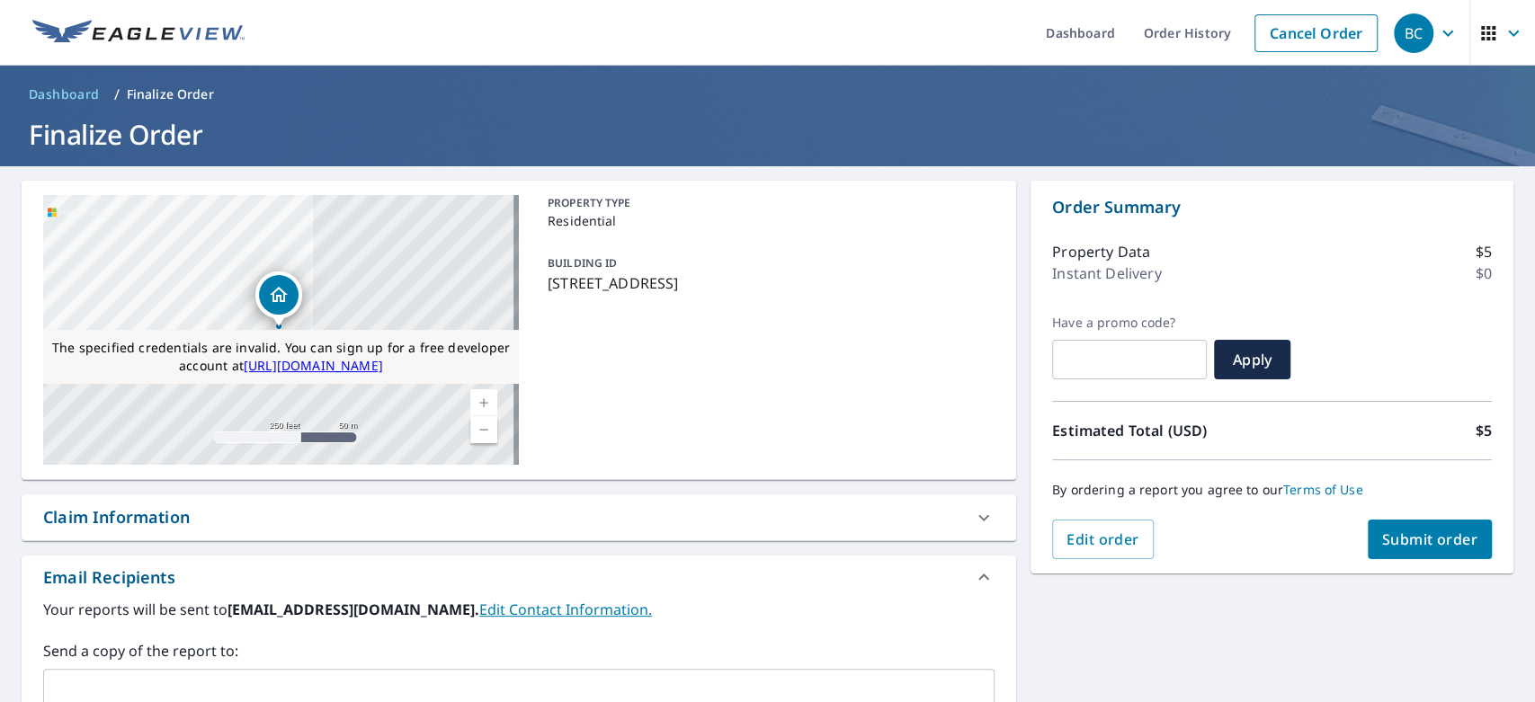
click at [1410, 533] on span "Submit order" at bounding box center [1430, 540] width 96 height 20
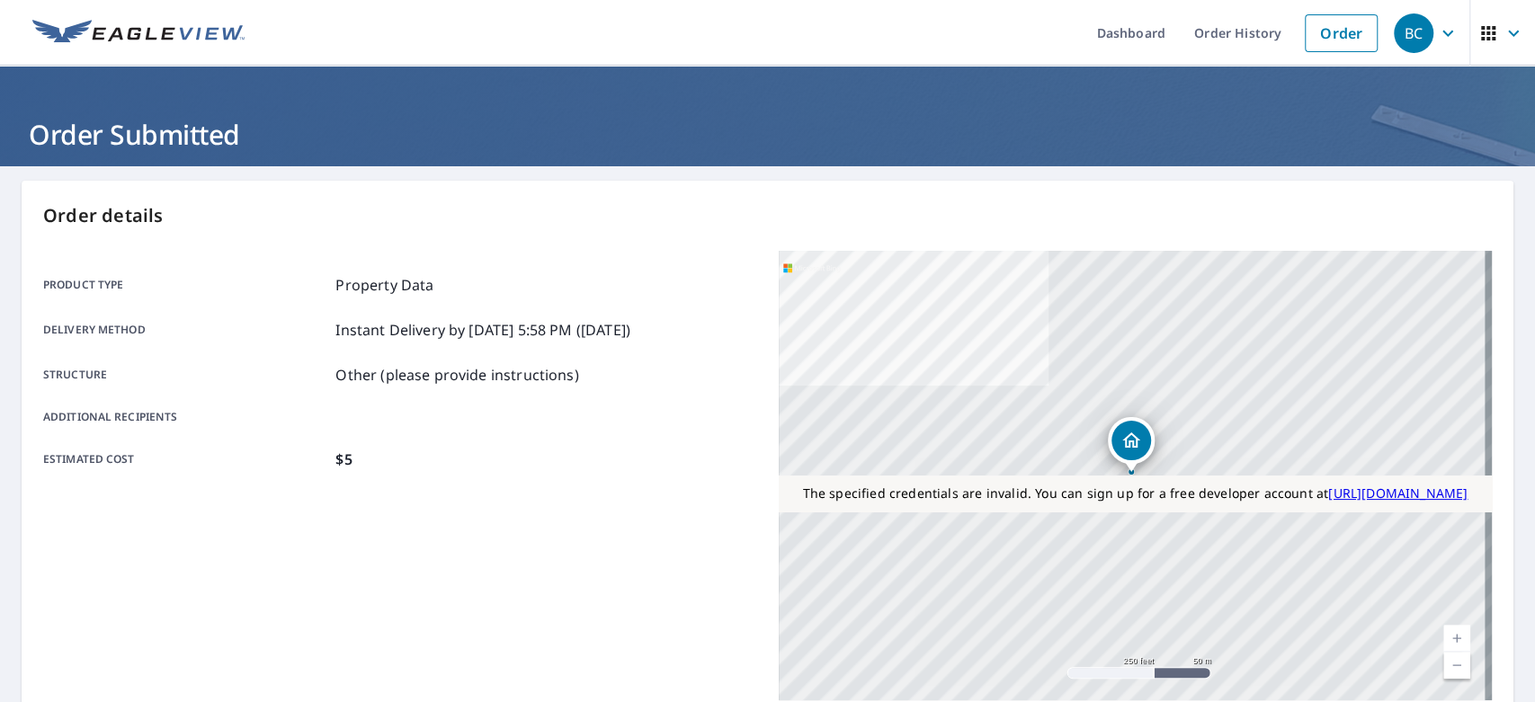
scroll to position [354, 0]
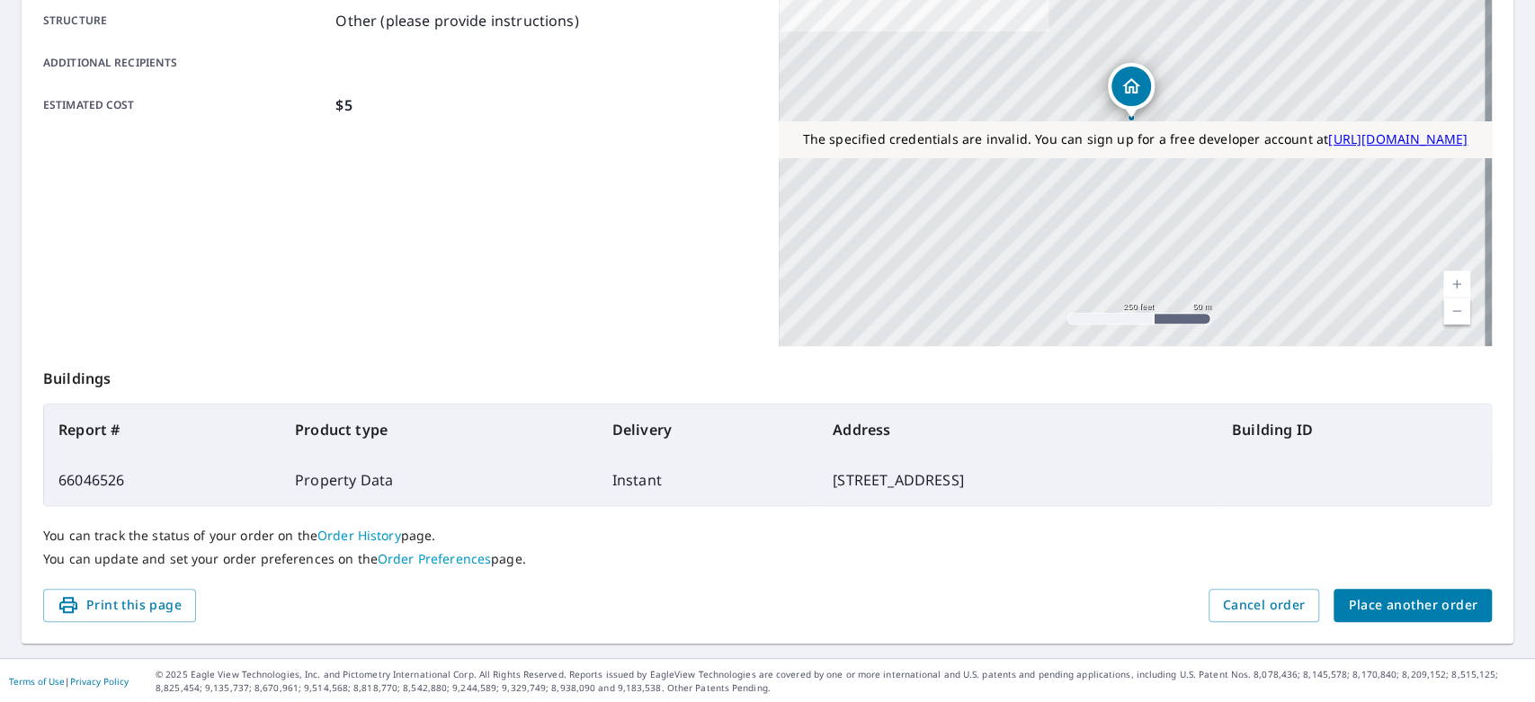
click at [347, 533] on link "Order History" at bounding box center [359, 535] width 84 height 17
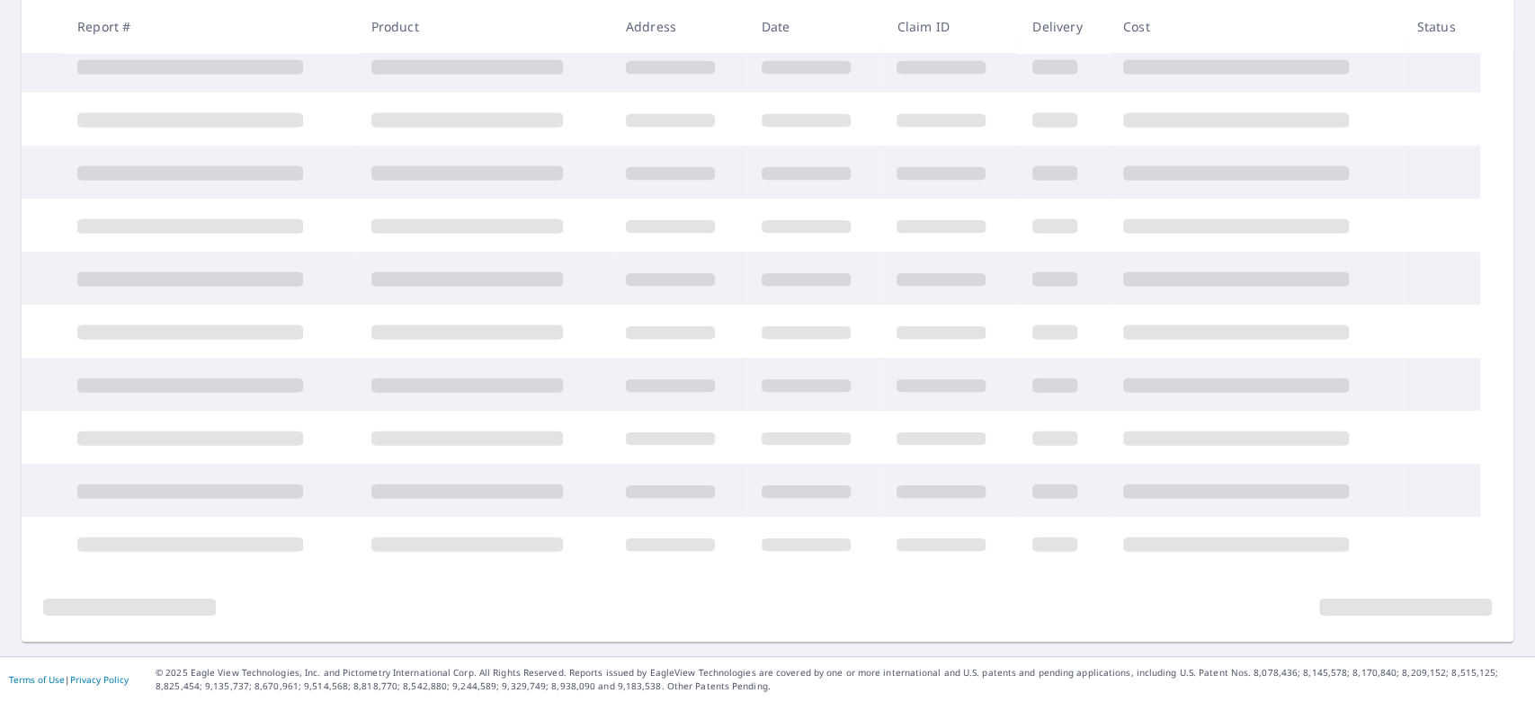
scroll to position [338, 0]
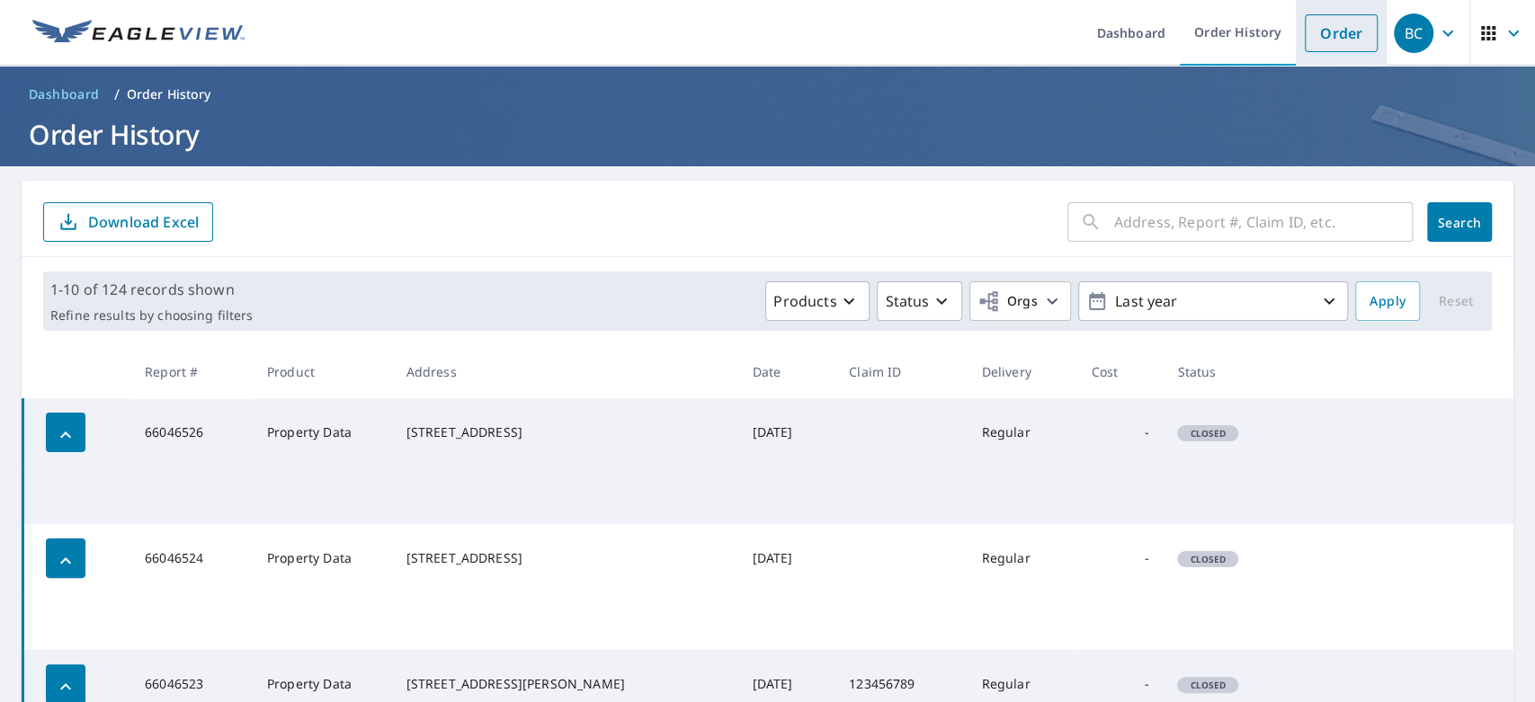
click at [1317, 41] on link "Order" at bounding box center [1341, 33] width 73 height 38
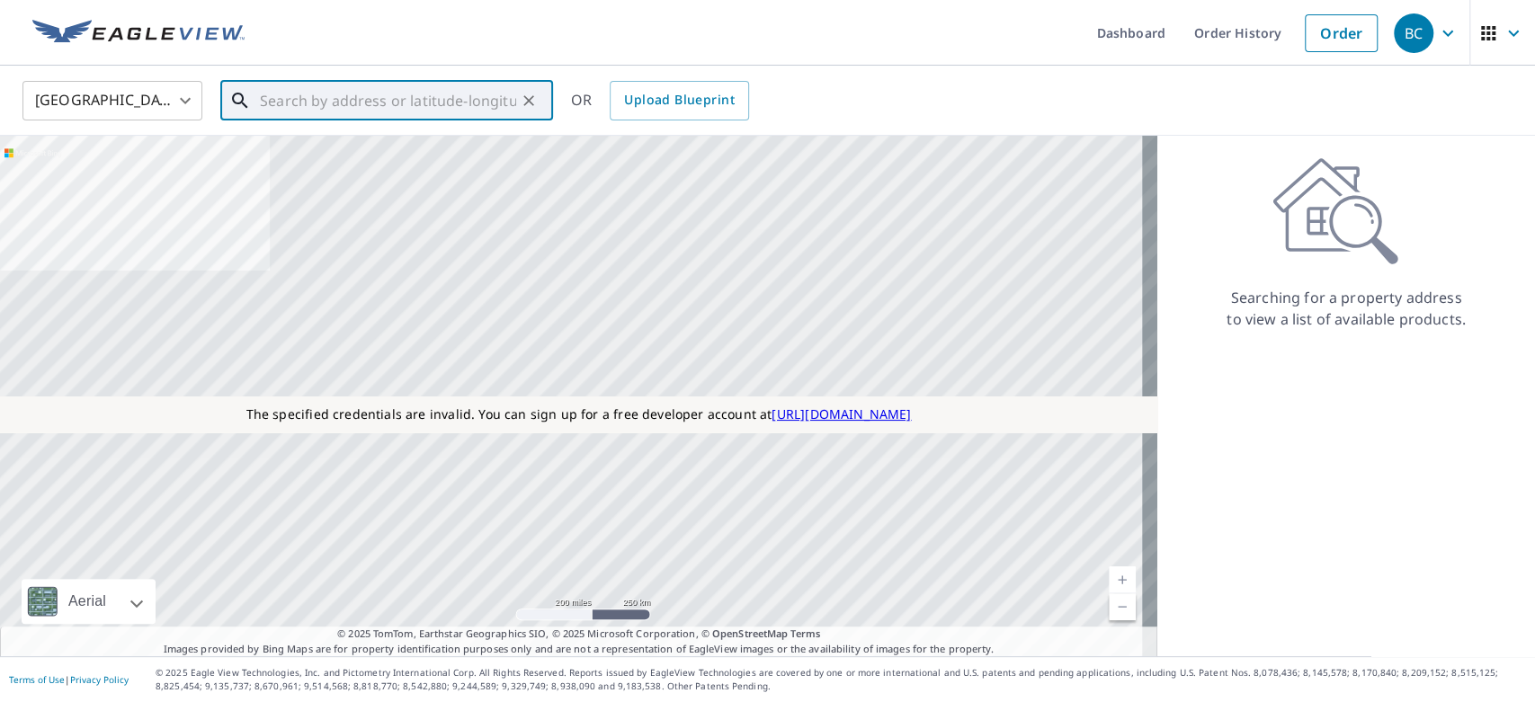
click at [389, 99] on input "text" at bounding box center [388, 101] width 256 height 50
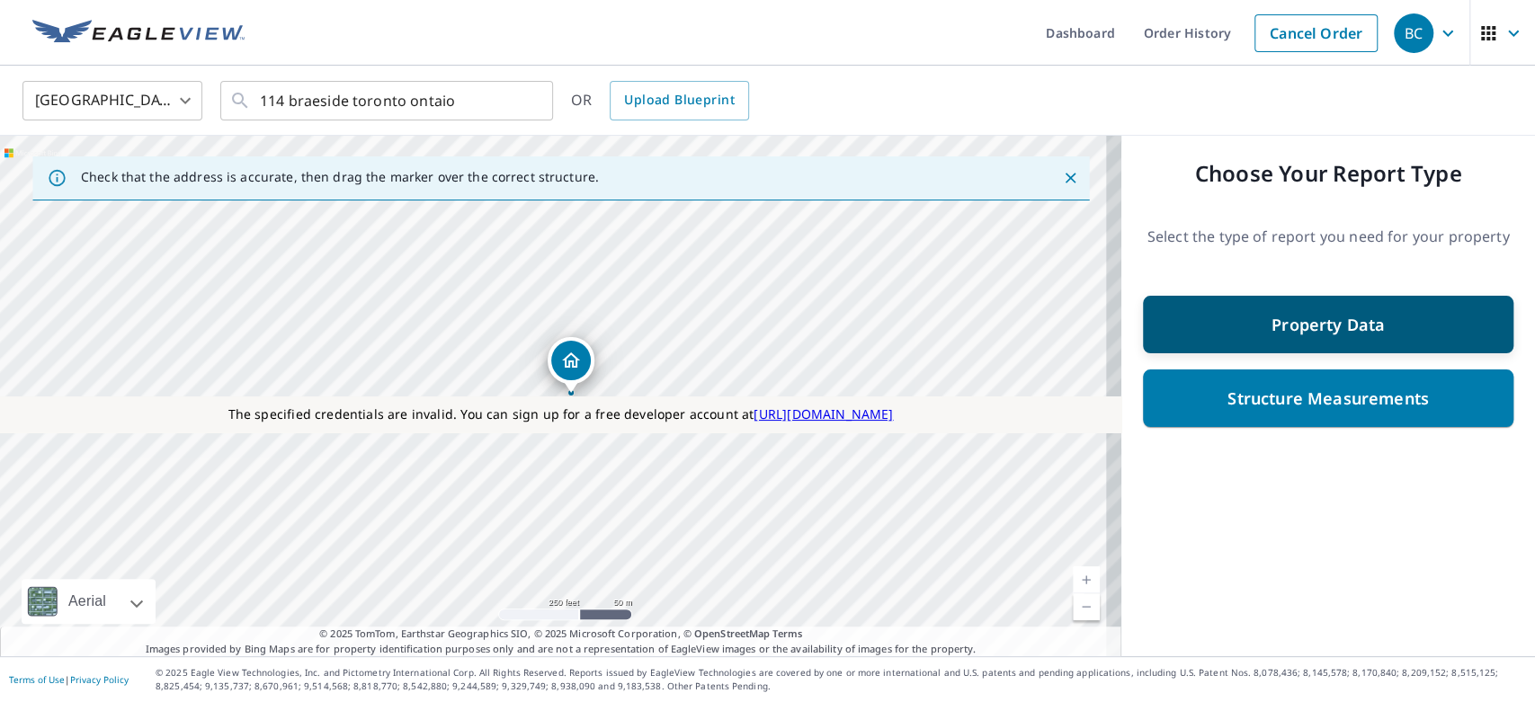
click at [1323, 321] on p "Property Data" at bounding box center [1327, 325] width 113 height 22
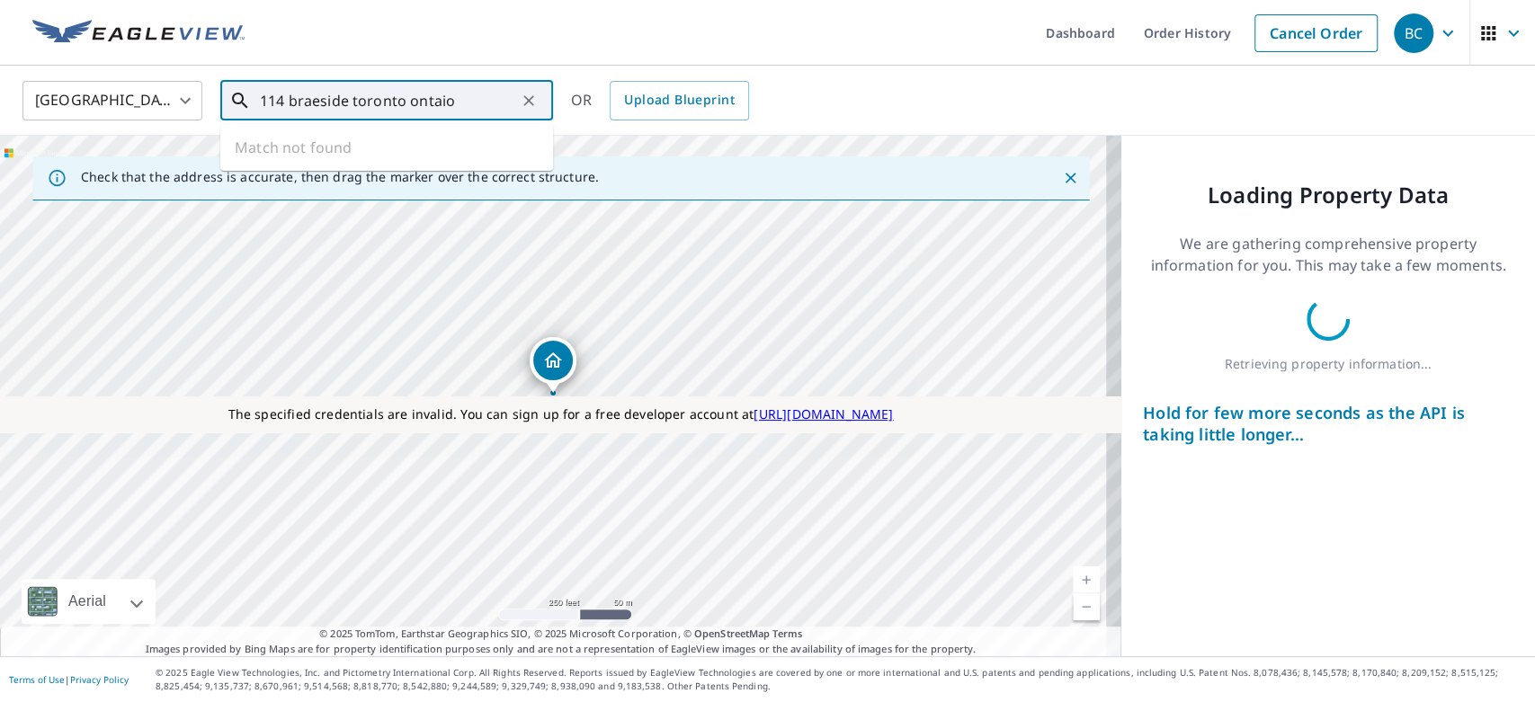
click at [389, 86] on input "114 braeside toronto ontaio" at bounding box center [388, 101] width 256 height 50
paste input "[STREET_ADDRESS]"
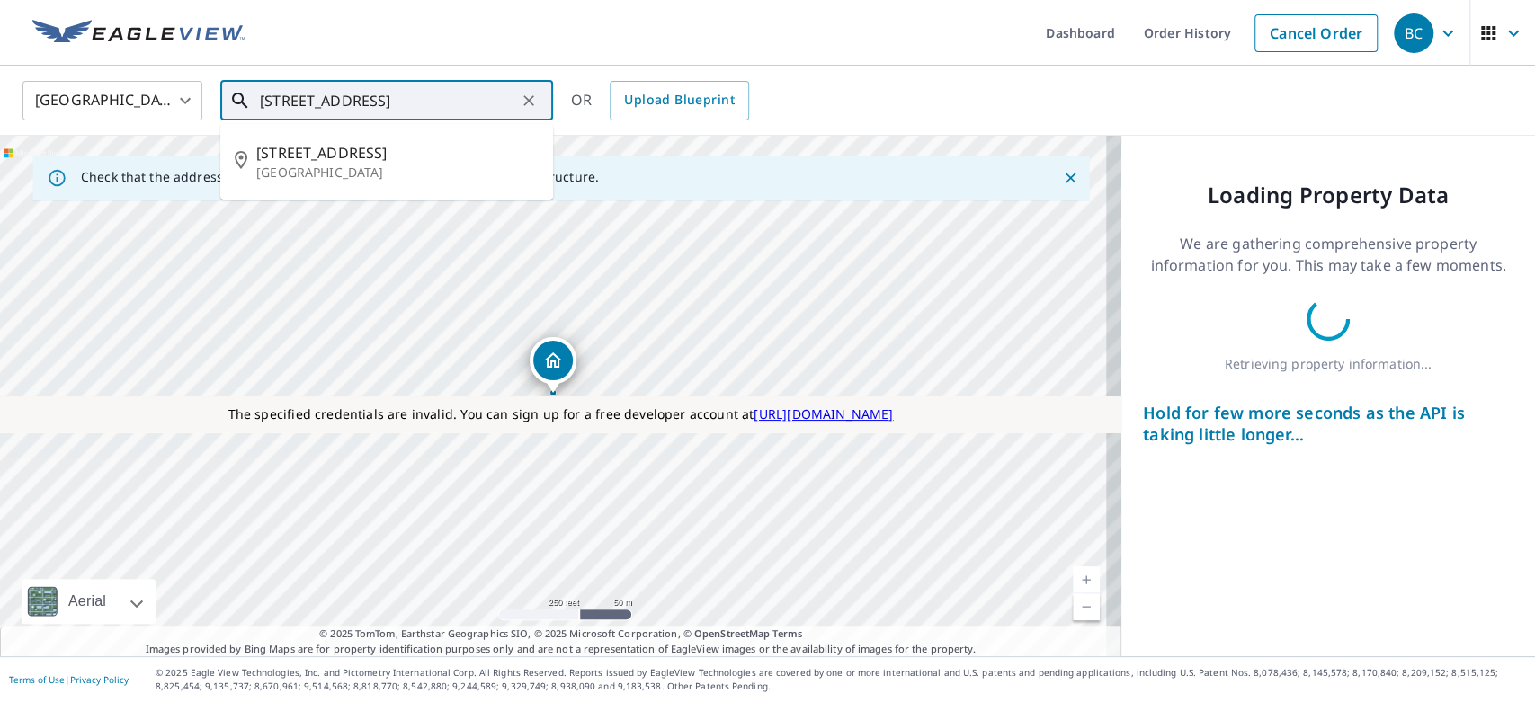
type input "[STREET_ADDRESS]"
